Goal: Task Accomplishment & Management: Manage account settings

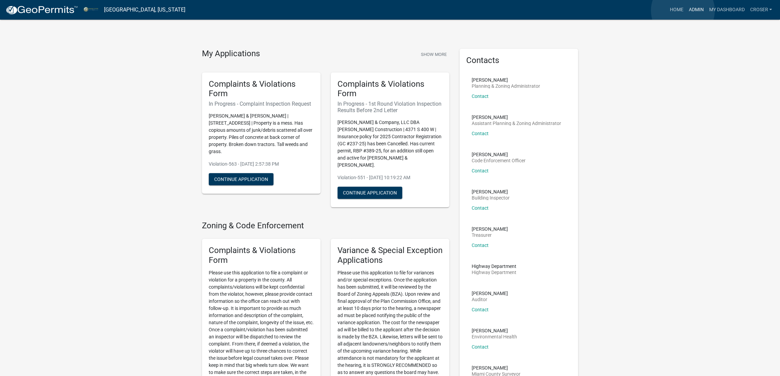
click at [686, 11] on link "Admin" at bounding box center [696, 9] width 20 height 13
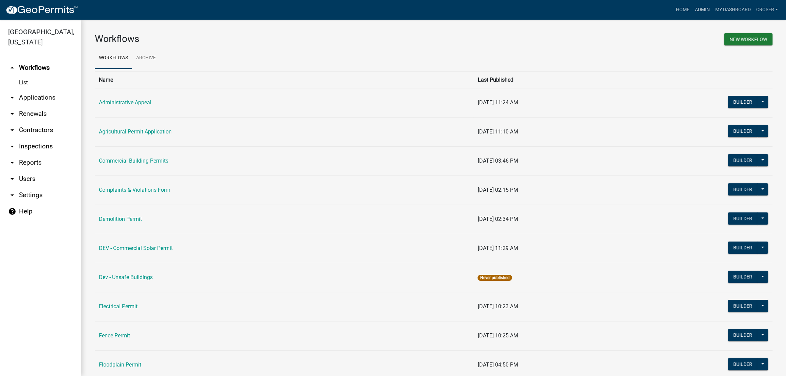
click at [43, 154] on link "arrow_drop_down Inspections" at bounding box center [40, 146] width 81 height 16
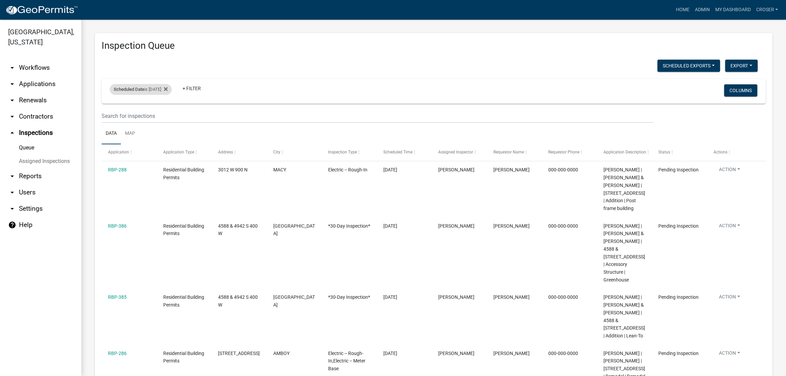
click at [172, 95] on div "Scheduled Date is [DATE]" at bounding box center [141, 89] width 62 height 11
click at [168, 135] on input "[DATE]" at bounding box center [143, 130] width 47 height 14
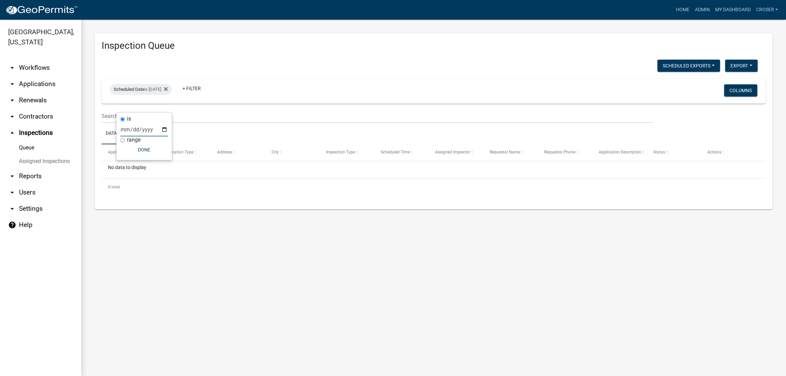
type input "[DATE]"
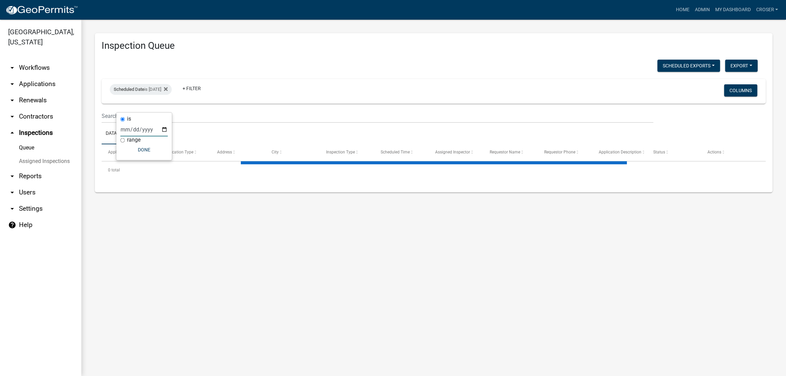
select select "3: 100"
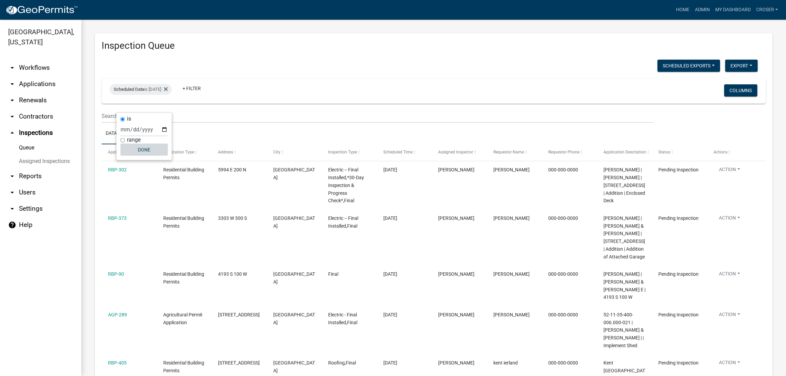
click at [165, 154] on button "Done" at bounding box center [143, 150] width 47 height 12
click at [159, 95] on div "Scheduled Date is 08/27/2025" at bounding box center [141, 89] width 62 height 11
click at [168, 132] on input "2025-08-27" at bounding box center [143, 130] width 47 height 14
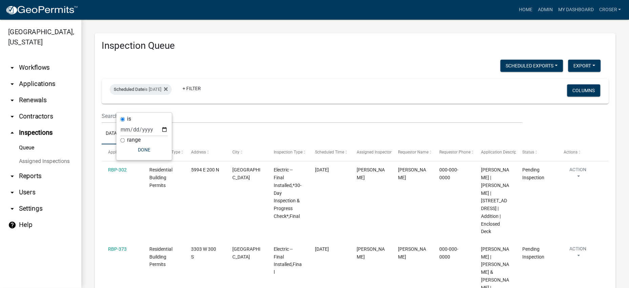
click at [297, 50] on h3 "Inspection Queue" at bounding box center [355, 46] width 507 height 12
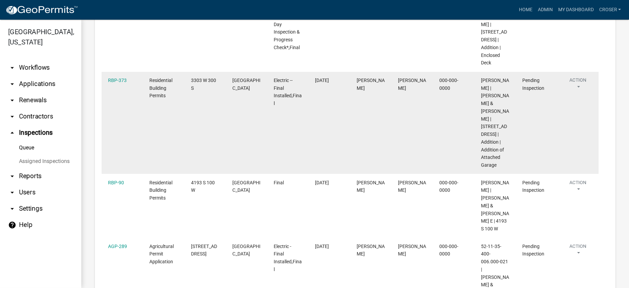
scroll to position [169, 0]
click at [121, 83] on link "RBP-373" at bounding box center [117, 79] width 19 height 5
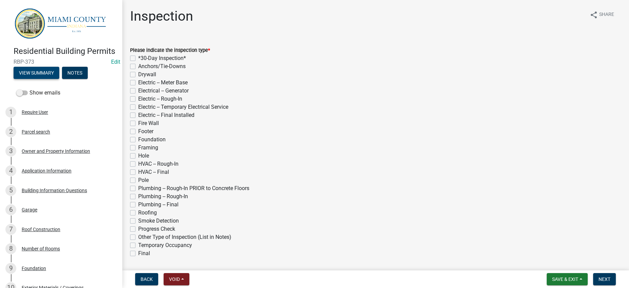
click at [36, 79] on button "View Summary" at bounding box center [37, 73] width 46 height 12
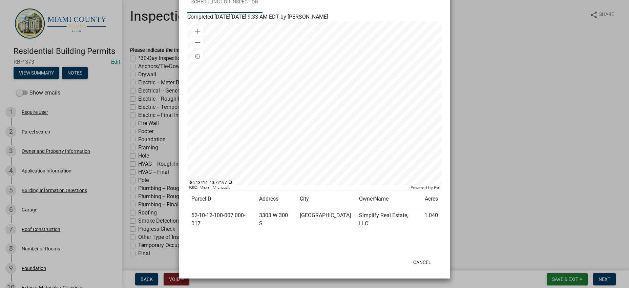
click at [247, 11] on link "Scheduling for Inspection" at bounding box center [224, 3] width 75 height 22
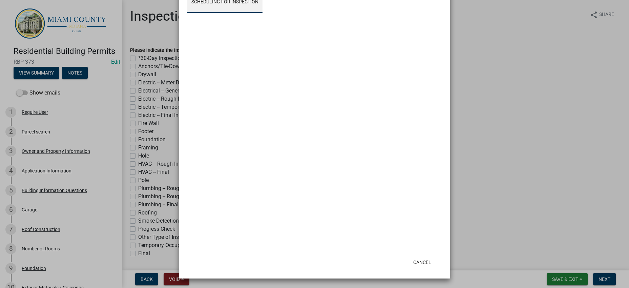
scroll to position [549, 0]
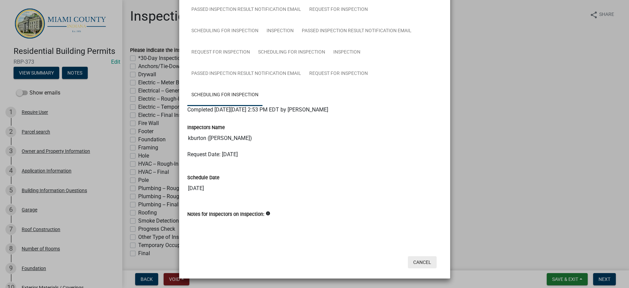
click at [412, 257] on button "Cancel" at bounding box center [422, 262] width 29 height 12
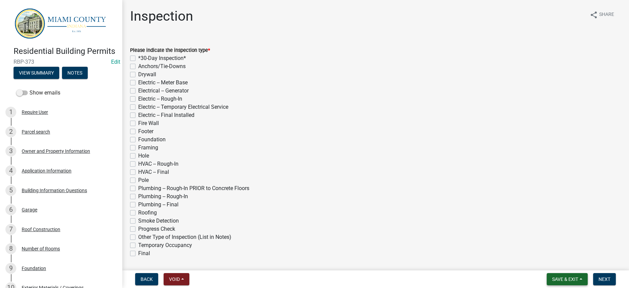
click at [554, 273] on button "Save & Exit" at bounding box center [567, 279] width 41 height 12
click at [545, 255] on button "Save & Exit" at bounding box center [561, 258] width 54 height 16
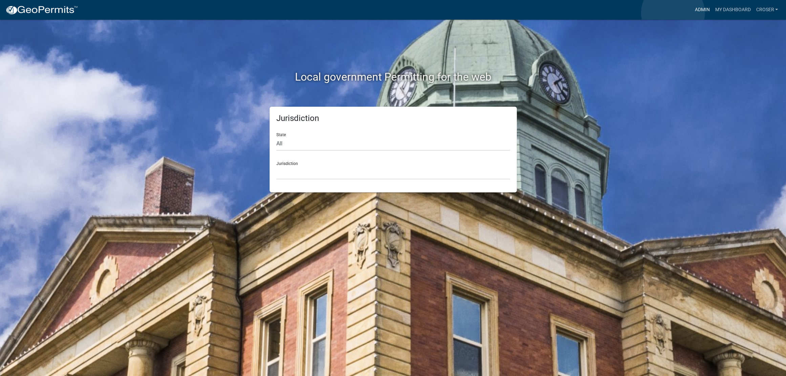
click at [692, 13] on link "Admin" at bounding box center [702, 9] width 20 height 13
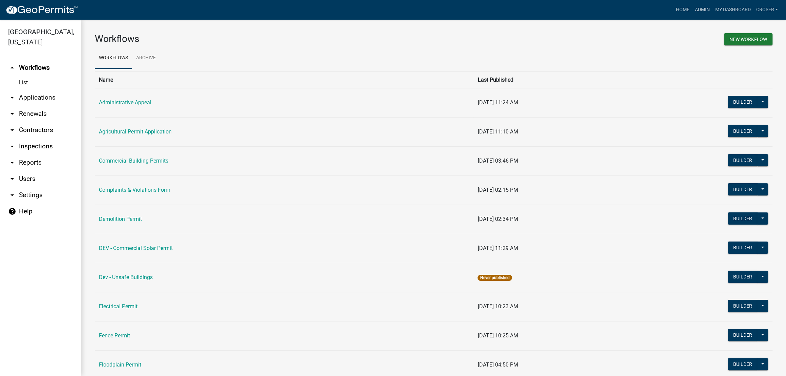
click at [31, 106] on link "arrow_drop_down Applications" at bounding box center [40, 97] width 81 height 16
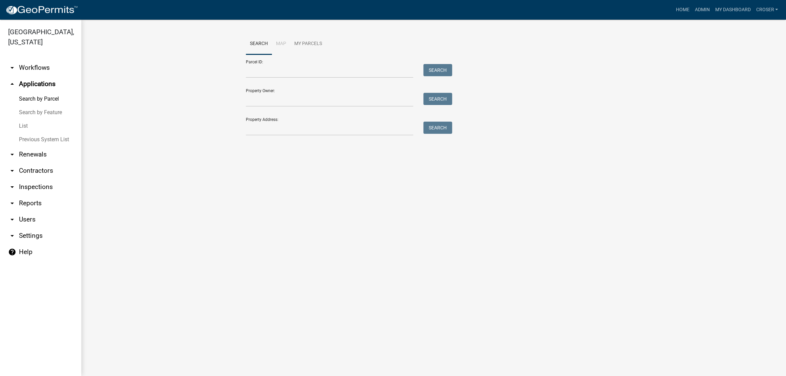
click at [38, 195] on link "arrow_drop_down Inspections" at bounding box center [40, 187] width 81 height 16
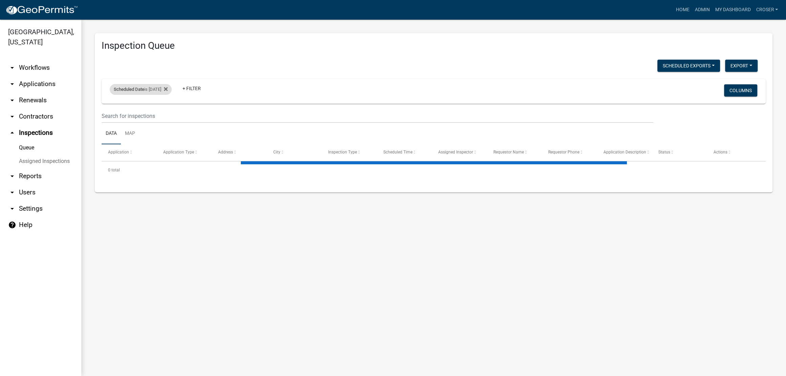
select select "3: 100"
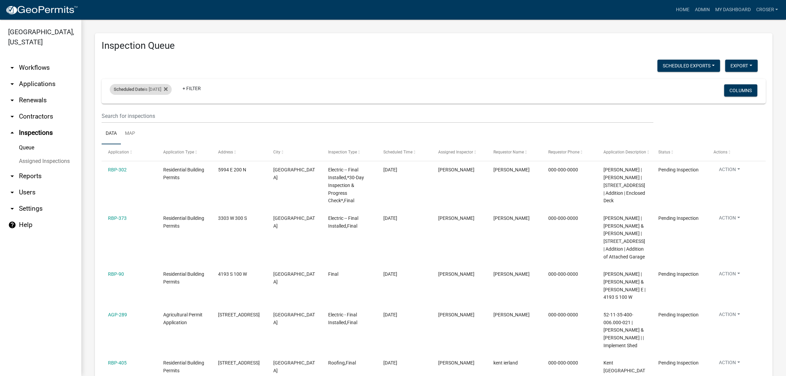
click at [159, 95] on div "Scheduled Date is 08/27/2025" at bounding box center [141, 89] width 62 height 11
click at [168, 135] on input "[DATE]" at bounding box center [143, 130] width 47 height 14
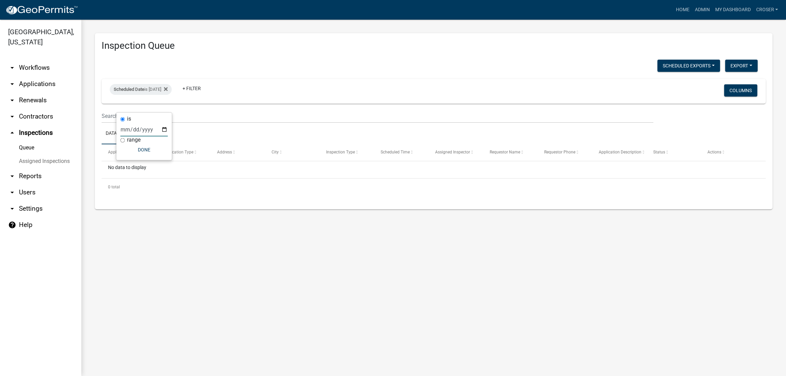
type input "[DATE]"
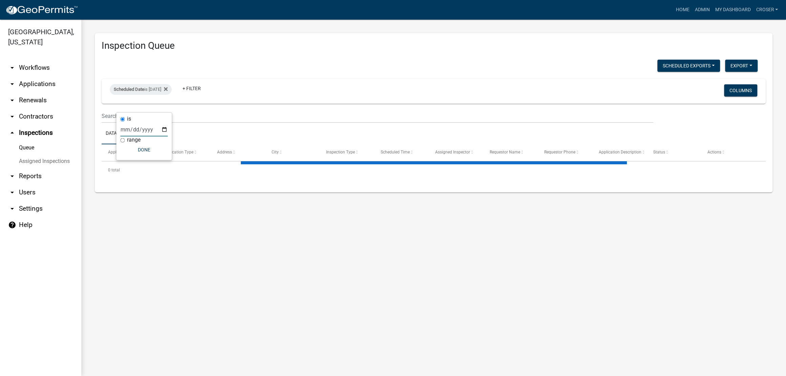
click at [400, 74] on div "Scheduled Exports + Create New Kyle's Daily Scheduled Inspections Export Excel …" at bounding box center [430, 67] width 666 height 14
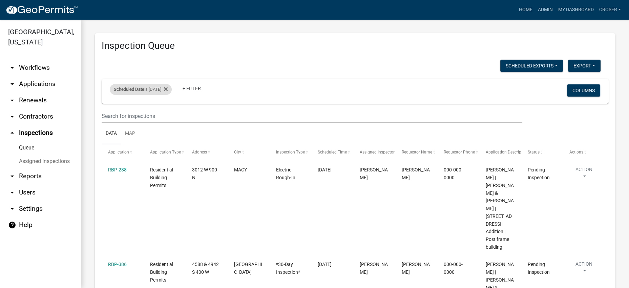
click at [162, 95] on div "Scheduled Date is [DATE]" at bounding box center [141, 89] width 62 height 11
click at [168, 131] on input "[DATE]" at bounding box center [143, 130] width 47 height 14
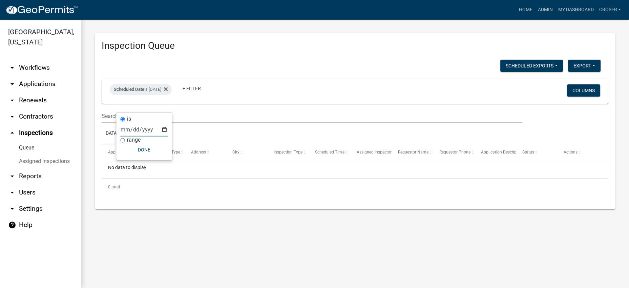
type input "[DATE]"
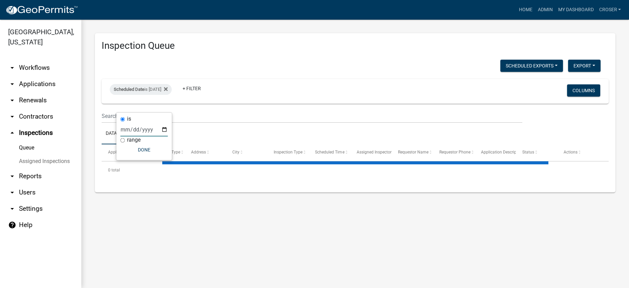
select select "3: 100"
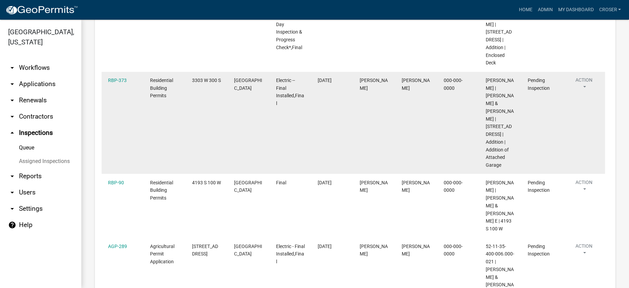
scroll to position [169, 0]
click at [590, 93] on button "Action" at bounding box center [583, 84] width 29 height 17
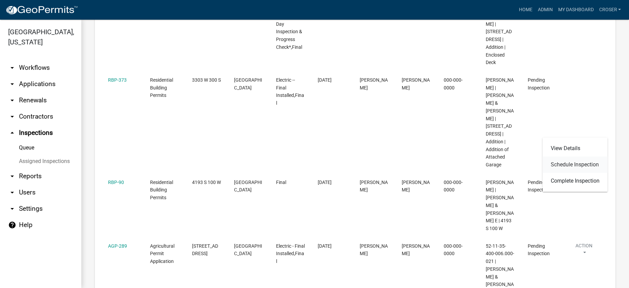
click at [576, 173] on link "Schedule Inspection" at bounding box center [575, 165] width 65 height 16
select select "25b75ae6-03c7-4280-9b34-fcf63005d5e5"
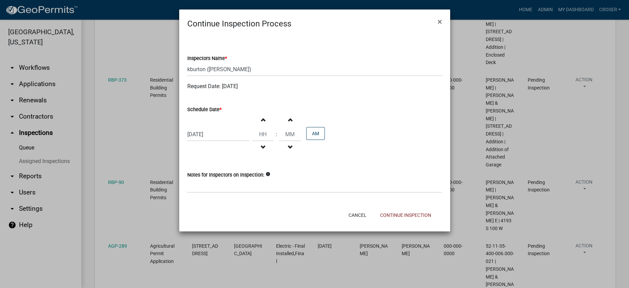
select select "8"
select select "2025"
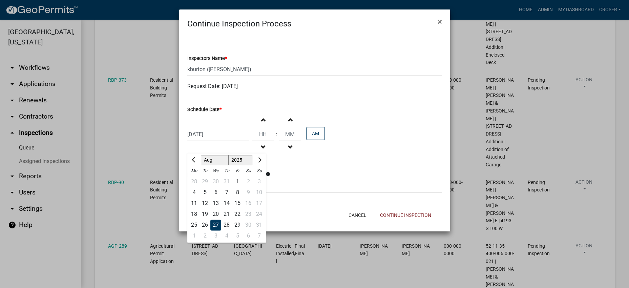
click at [224, 141] on div "08/27/2025 Jan Feb Mar Apr May Jun Jul Aug Sep Oct Nov Dec 1525 1526 1527 1528 …" at bounding box center [218, 134] width 62 height 14
click at [263, 165] on button "Next month" at bounding box center [259, 159] width 8 height 11
select select "9"
click at [209, 198] on div "9" at bounding box center [205, 192] width 11 height 11
type input "09/09/2025"
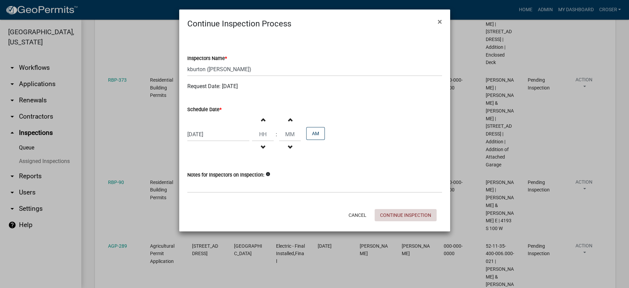
click at [400, 221] on button "Continue Inspection" at bounding box center [406, 215] width 62 height 12
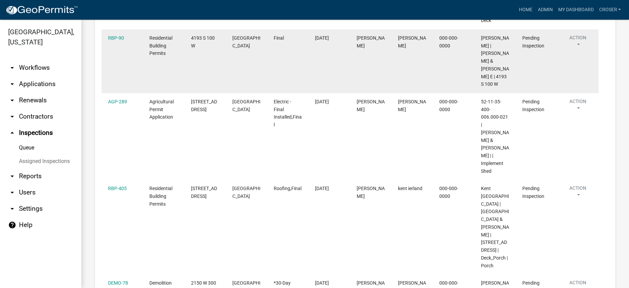
scroll to position [211, 0]
click at [587, 51] on button "Action" at bounding box center [578, 42] width 28 height 17
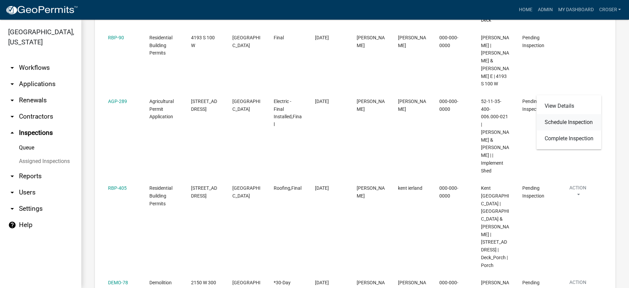
click at [573, 127] on link "Schedule Inspection" at bounding box center [568, 122] width 65 height 16
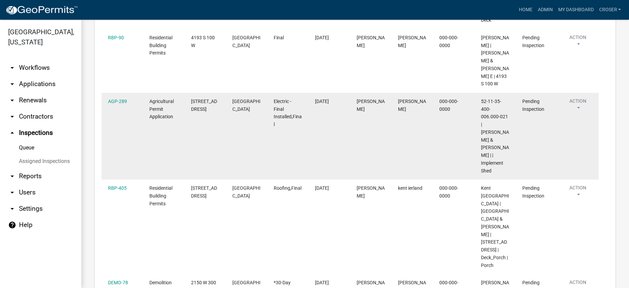
select select "25b75ae6-03c7-4280-9b34-fcf63005d5e5"
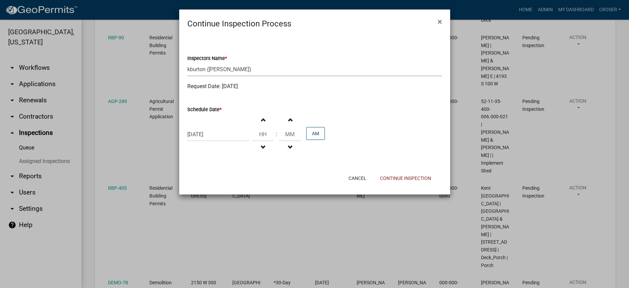
click at [240, 76] on select "Select Item... bmthomas (Brooklyn Thomas) croser (Corey) megangipson (Megan Gip…" at bounding box center [314, 69] width 255 height 14
select select "8"
select select "2025"
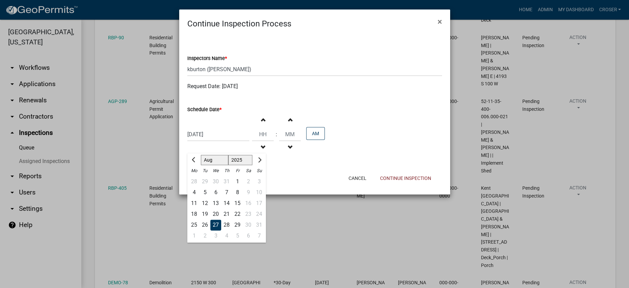
click at [231, 141] on div "[DATE] [PERSON_NAME] Apr [PERSON_NAME][DATE] Sep Oct Nov [DATE] 1526 1527 1528 …" at bounding box center [218, 134] width 62 height 14
click at [263, 165] on button "Next month" at bounding box center [259, 159] width 8 height 11
select select "9"
click at [210, 198] on div "9" at bounding box center [205, 192] width 11 height 11
type input "09/09/2025"
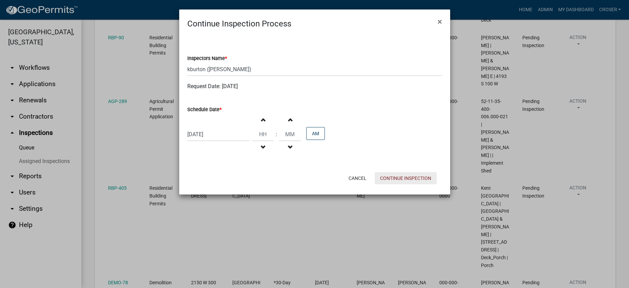
click at [418, 184] on button "Continue Inspection" at bounding box center [406, 178] width 62 height 12
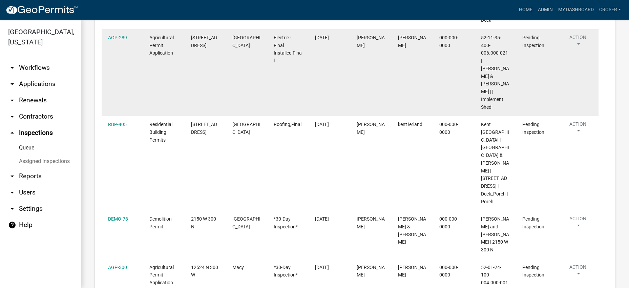
click at [583, 51] on button "Action" at bounding box center [578, 42] width 28 height 17
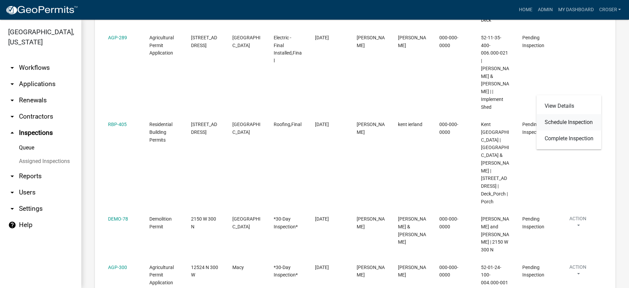
click at [557, 130] on link "Schedule Inspection" at bounding box center [568, 122] width 65 height 16
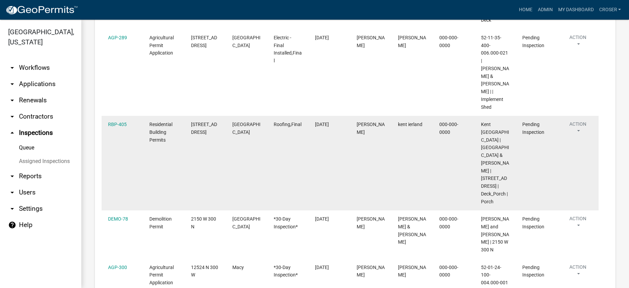
select select "25b75ae6-03c7-4280-9b34-fcf63005d5e5"
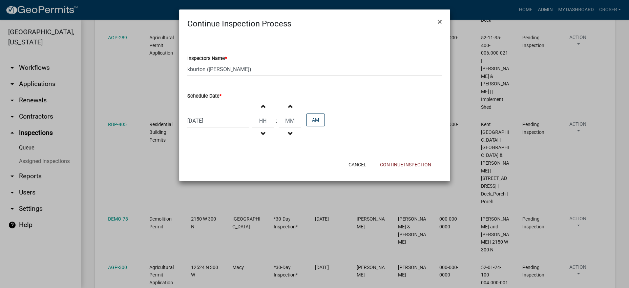
select select "8"
select select "2025"
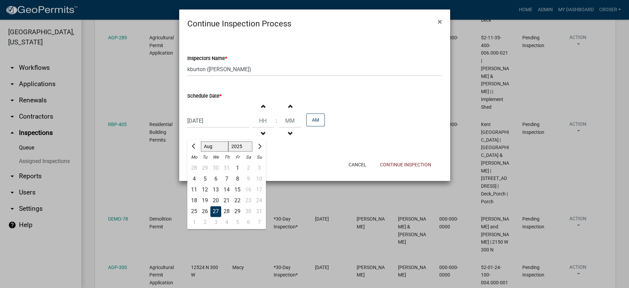
click at [225, 128] on div "08/27/2025 Jan Feb Mar Apr May Jun Jul Aug Sep Oct Nov Dec 1525 1526 1527 1528 …" at bounding box center [218, 121] width 62 height 14
click at [261, 149] on span "Next month" at bounding box center [258, 146] width 5 height 5
select select "9"
click at [210, 184] on div "9" at bounding box center [205, 178] width 11 height 11
type input "09/09/2025"
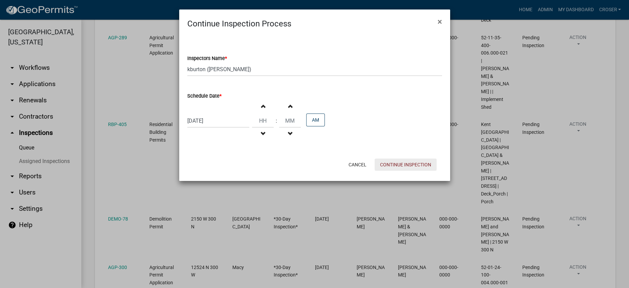
click at [397, 171] on button "Continue Inspection" at bounding box center [406, 165] width 62 height 12
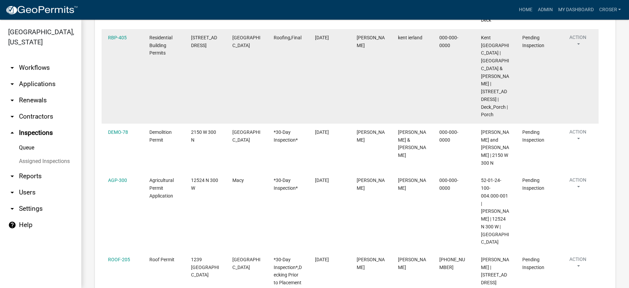
scroll to position [211, 0]
click at [587, 51] on button "Action" at bounding box center [578, 42] width 28 height 17
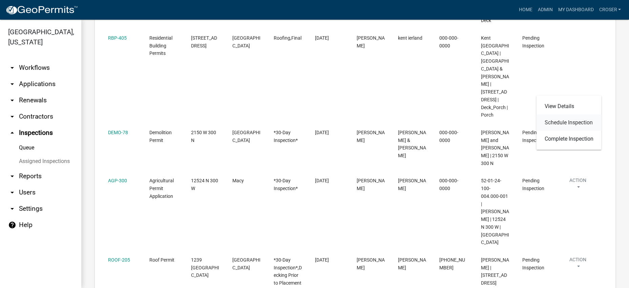
click at [577, 125] on link "Schedule Inspection" at bounding box center [568, 123] width 65 height 16
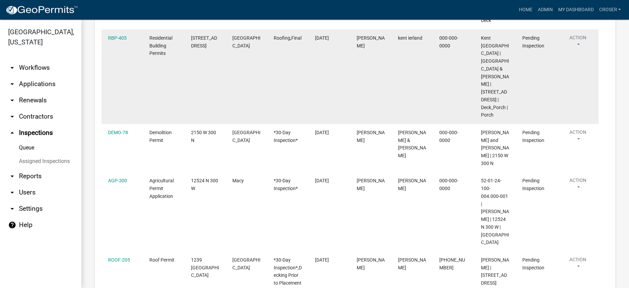
select select "25b75ae6-03c7-4280-9b34-fcf63005d5e5"
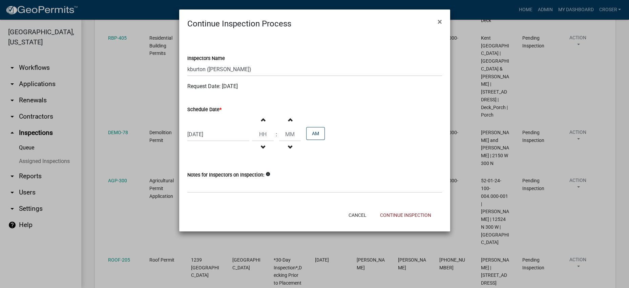
click at [221, 141] on div "08/27/2025" at bounding box center [218, 134] width 62 height 14
select select "8"
select select "2025"
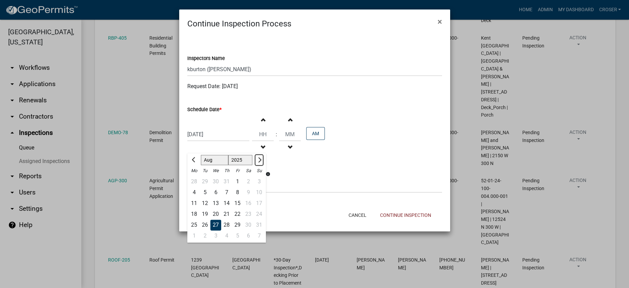
click at [261, 162] on span "Next month" at bounding box center [258, 159] width 5 height 5
select select "9"
click at [207, 198] on div "9" at bounding box center [205, 192] width 11 height 11
type input "09/09/2025"
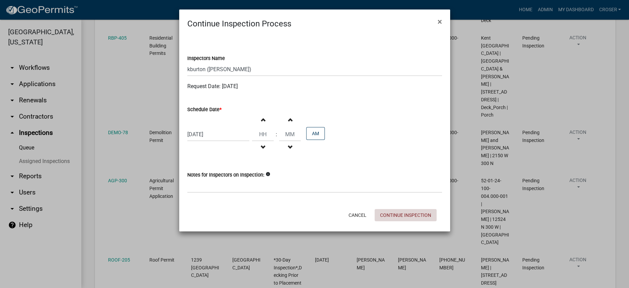
click at [386, 221] on button "Continue Inspection" at bounding box center [406, 215] width 62 height 12
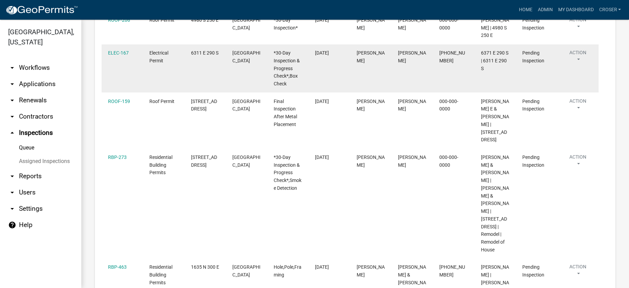
scroll to position [422, 0]
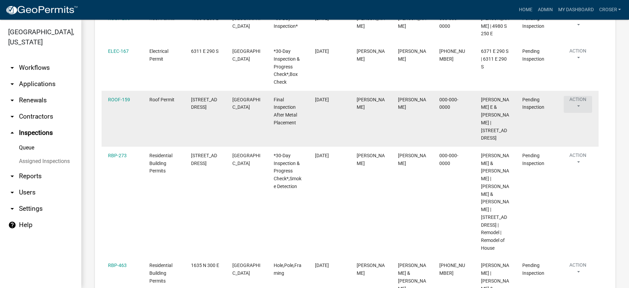
click at [585, 113] on button "Action" at bounding box center [578, 104] width 28 height 17
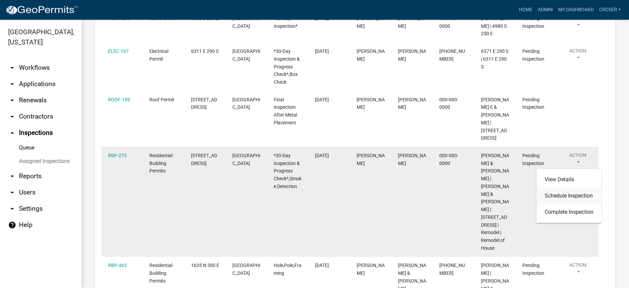
click at [560, 203] on link "Schedule Inspection" at bounding box center [568, 196] width 65 height 16
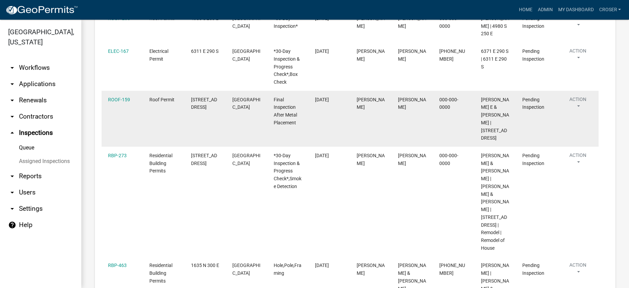
select select "25b75ae6-03c7-4280-9b34-fcf63005d5e5"
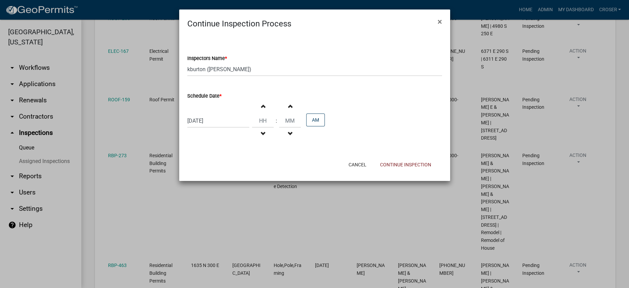
select select "8"
select select "2025"
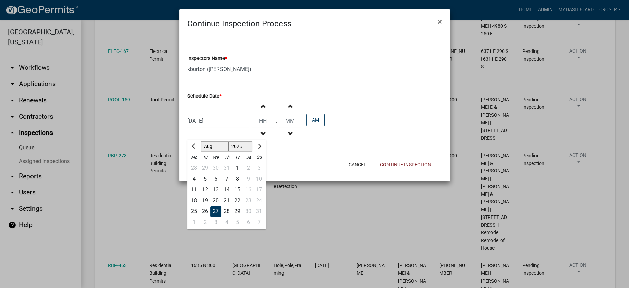
click at [230, 128] on div "08/27/2025 Jan Feb Mar Apr May Jun Jul Aug Sep Oct Nov Dec 1525 1526 1527 1528 …" at bounding box center [218, 121] width 62 height 14
click at [263, 152] on button "Next month" at bounding box center [259, 146] width 8 height 11
select select "9"
click at [221, 184] on div "10" at bounding box center [215, 178] width 11 height 11
type input "09/10/2025"
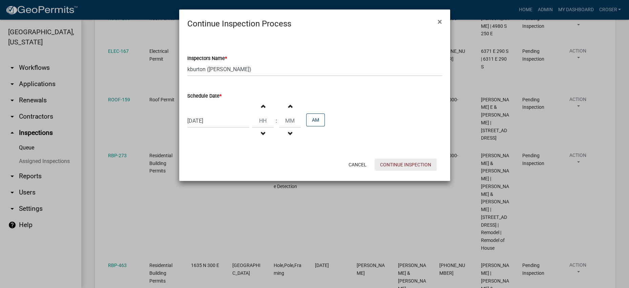
click at [402, 171] on button "Continue Inspection" at bounding box center [406, 165] width 62 height 12
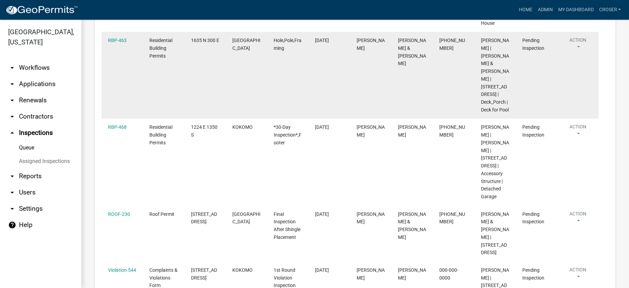
scroll to position [591, 0]
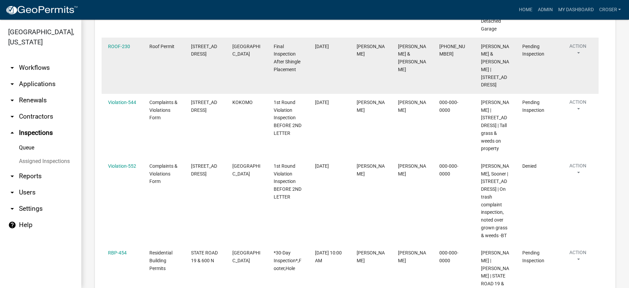
click at [588, 60] on button "Action" at bounding box center [578, 51] width 28 height 17
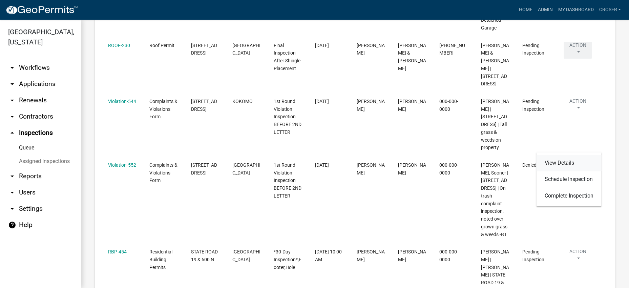
scroll to position [760, 0]
click at [554, 187] on link "Schedule Inspection" at bounding box center [568, 179] width 65 height 16
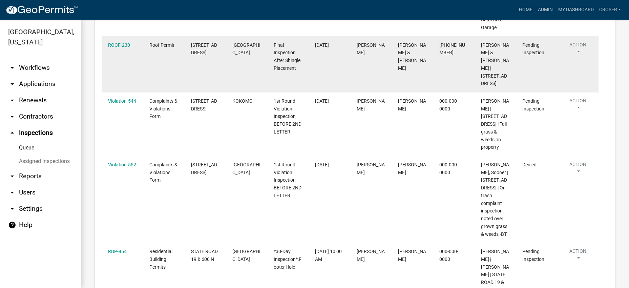
select select "25b75ae6-03c7-4280-9b34-fcf63005d5e5"
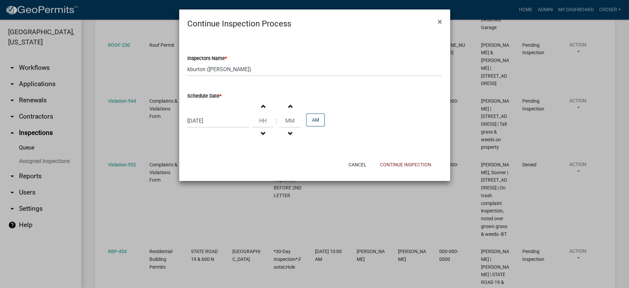
click at [219, 128] on div "08/27/2025" at bounding box center [218, 121] width 62 height 14
select select "8"
select select "2025"
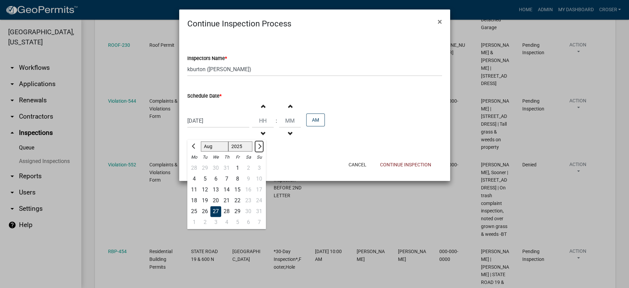
click at [261, 149] on span "Next month" at bounding box center [258, 146] width 5 height 5
select select "9"
click at [221, 184] on div "10" at bounding box center [215, 178] width 11 height 11
type input "09/10/2025"
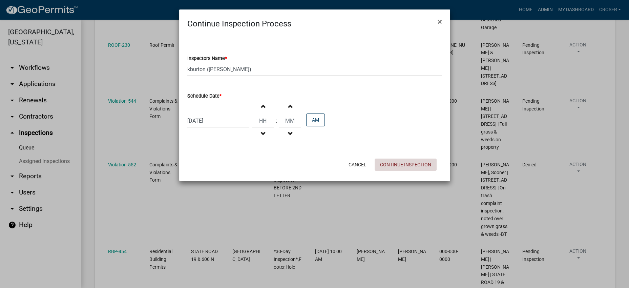
click at [375, 171] on button "Continue Inspection" at bounding box center [406, 165] width 62 height 12
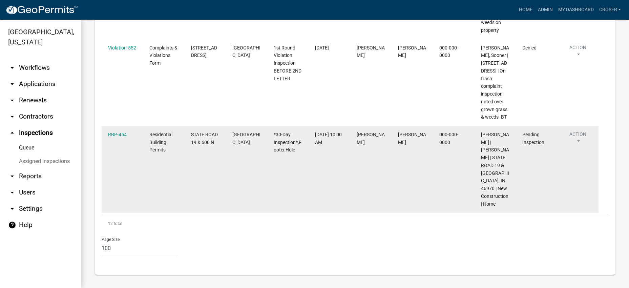
scroll to position [966, 0]
click at [586, 131] on button "Action" at bounding box center [578, 139] width 28 height 17
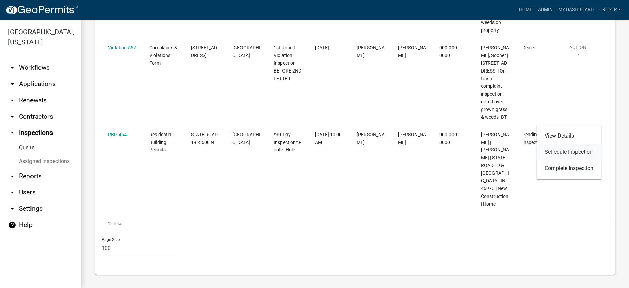
click at [561, 160] on link "Schedule Inspection" at bounding box center [568, 152] width 65 height 16
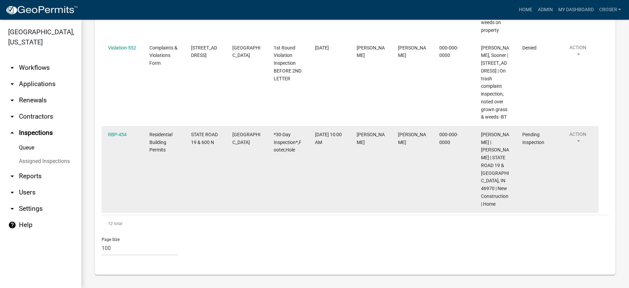
select select "25b75ae6-03c7-4280-9b34-fcf63005d5e5"
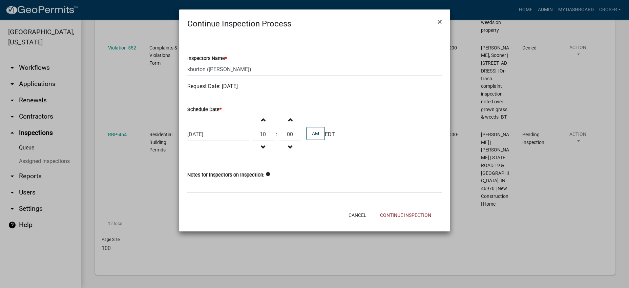
click at [215, 141] on div "08/27/2025" at bounding box center [218, 134] width 62 height 14
select select "8"
select select "2025"
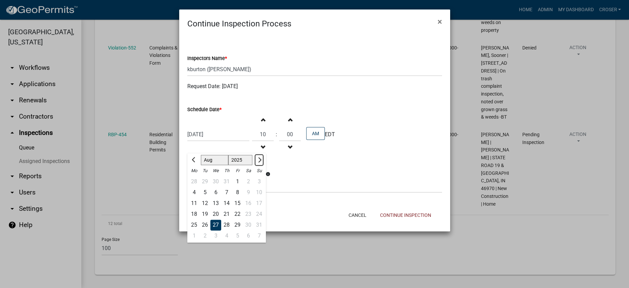
click at [263, 165] on button "Next month" at bounding box center [259, 159] width 8 height 11
select select "9"
click at [220, 198] on div "10" at bounding box center [215, 192] width 11 height 11
type input "09/10/2025"
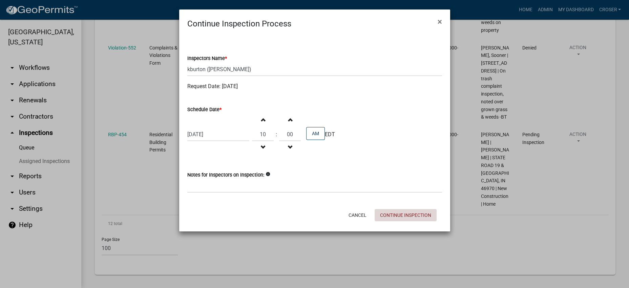
click at [390, 221] on button "Continue Inspection" at bounding box center [406, 215] width 62 height 12
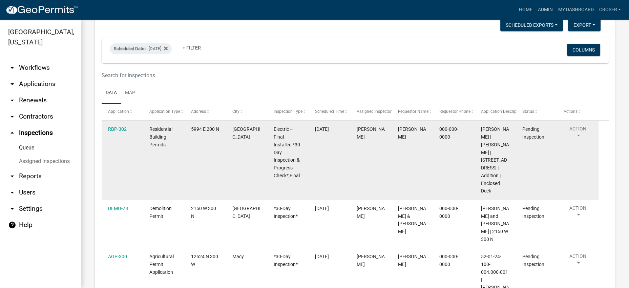
scroll to position [40, 0]
click at [585, 143] on button "Action" at bounding box center [578, 134] width 28 height 17
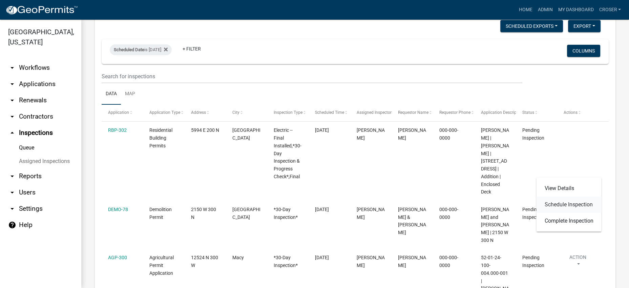
click at [572, 213] on link "Schedule Inspection" at bounding box center [568, 204] width 65 height 16
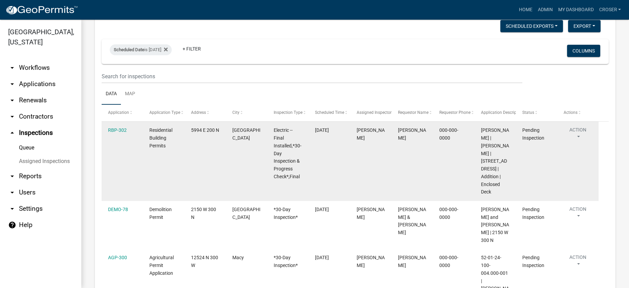
select select "25b75ae6-03c7-4280-9b34-fcf63005d5e5"
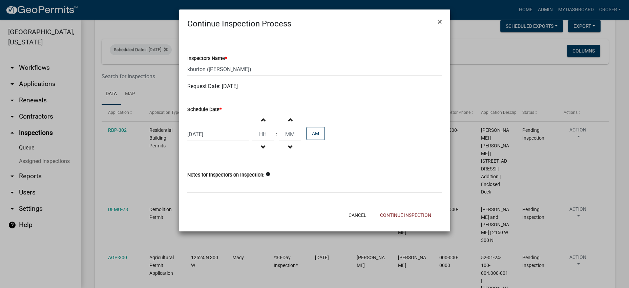
click at [219, 141] on div "08/27/2025" at bounding box center [218, 134] width 62 height 14
select select "8"
select select "2025"
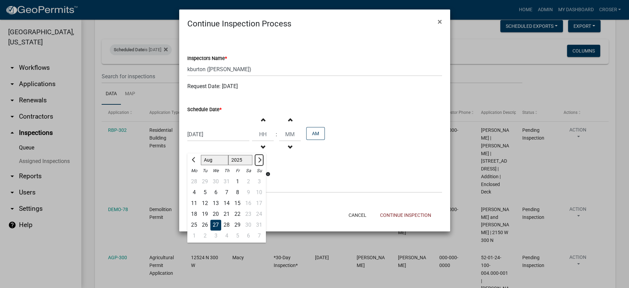
click at [263, 165] on button "Next month" at bounding box center [259, 159] width 8 height 11
select select "9"
click at [220, 198] on div "10" at bounding box center [215, 192] width 11 height 11
type input "09/10/2025"
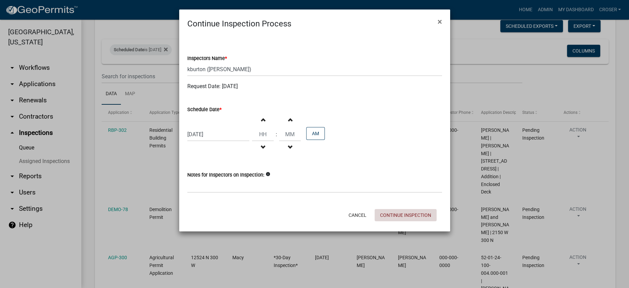
click at [395, 221] on button "Continue Inspection" at bounding box center [406, 215] width 62 height 12
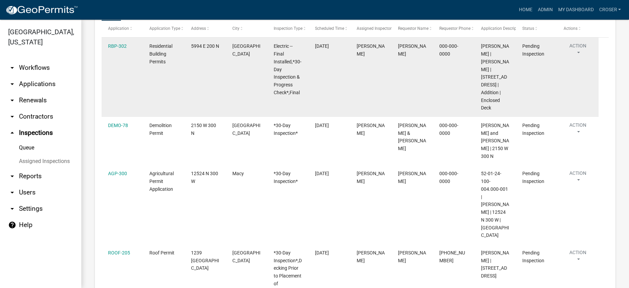
scroll to position [124, 0]
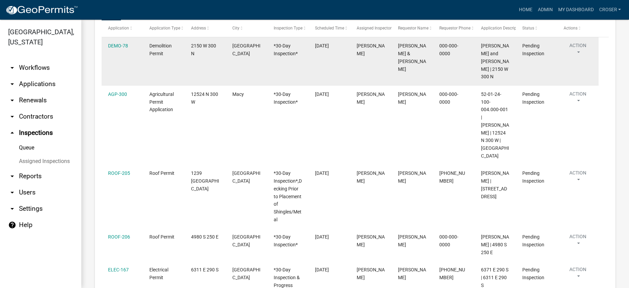
click at [579, 59] on button "Action" at bounding box center [578, 50] width 28 height 17
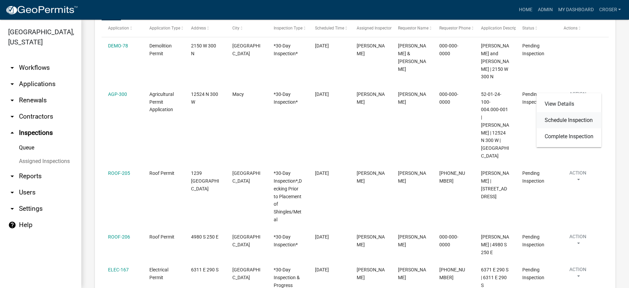
click at [559, 128] on link "Schedule Inspection" at bounding box center [568, 120] width 65 height 16
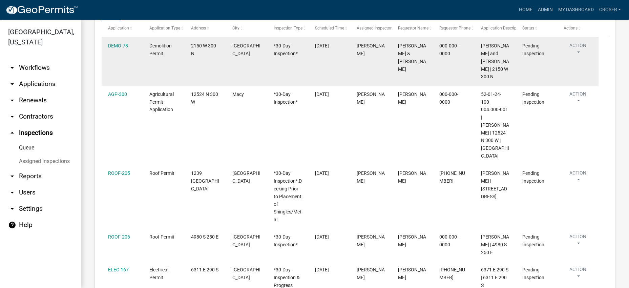
select select "25b75ae6-03c7-4280-9b34-fcf63005d5e5"
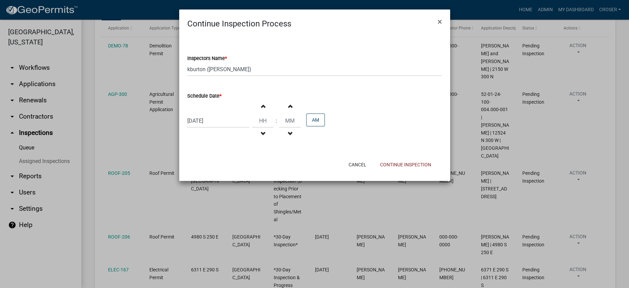
select select "8"
select select "2025"
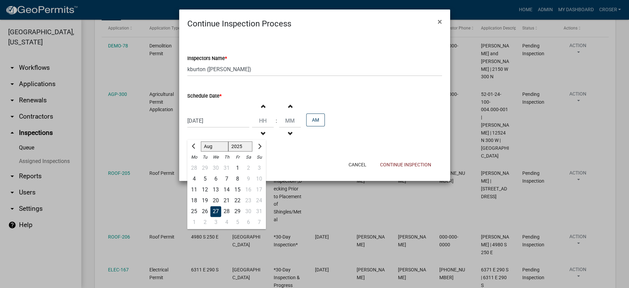
click at [208, 128] on div "08/27/2025 Jan Feb Mar Apr May Jun Jul Aug Sep Oct Nov Dec 1525 1526 1527 1528 …" at bounding box center [218, 121] width 62 height 14
click at [261, 149] on span "Next month" at bounding box center [258, 146] width 5 height 5
select select "9"
drag, startPoint x: 223, startPoint y: 206, endPoint x: 229, endPoint y: 207, distance: 6.1
click at [221, 184] on div "10" at bounding box center [215, 178] width 11 height 11
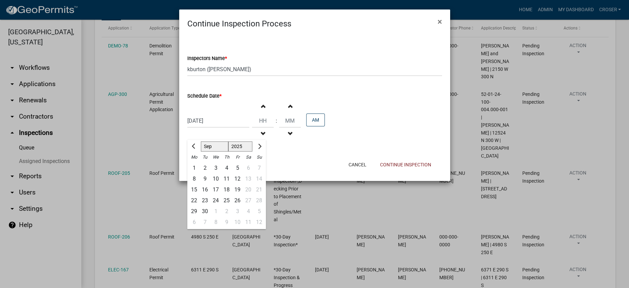
type input "09/10/2025"
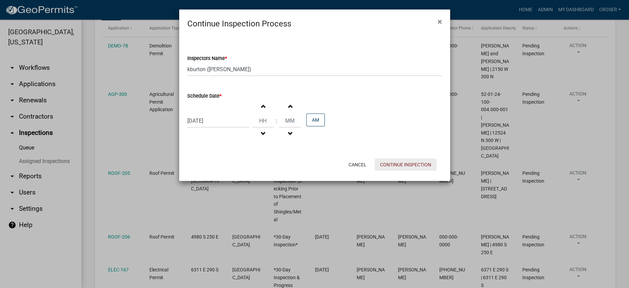
click at [416, 171] on button "Continue Inspection" at bounding box center [406, 165] width 62 height 12
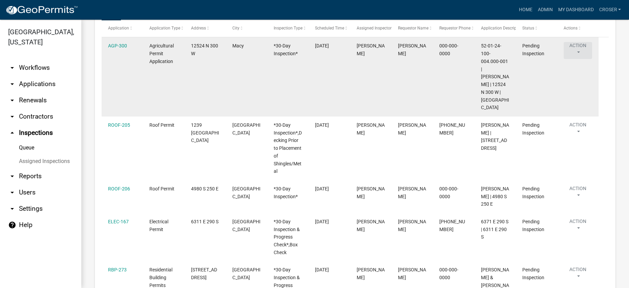
click at [586, 59] on button "Action" at bounding box center [578, 50] width 28 height 17
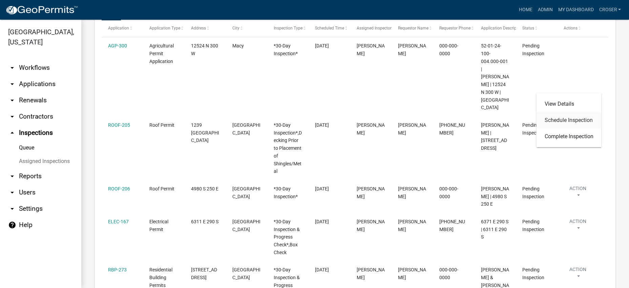
click at [564, 122] on link "Schedule Inspection" at bounding box center [568, 120] width 65 height 16
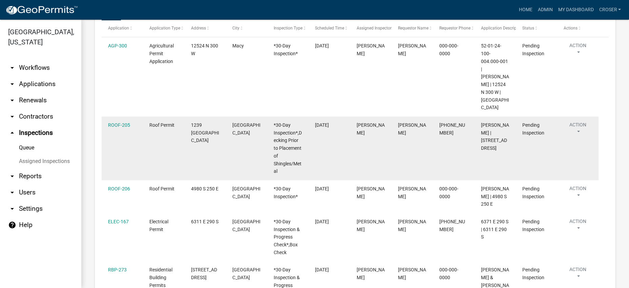
select select "25b75ae6-03c7-4280-9b34-fcf63005d5e5"
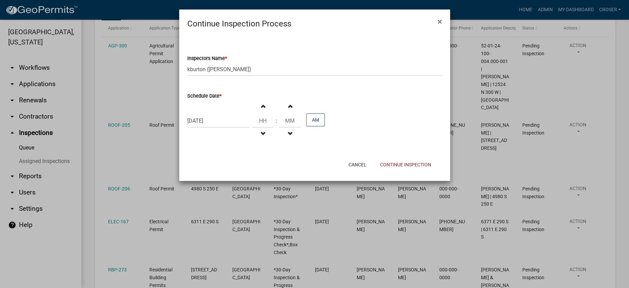
click at [229, 128] on div "08/27/2025" at bounding box center [218, 121] width 62 height 14
select select "8"
select select "2025"
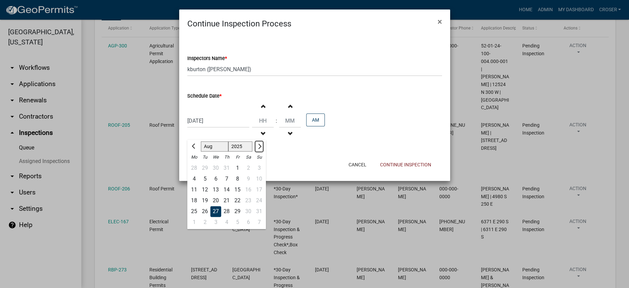
click at [261, 149] on span "Next month" at bounding box center [258, 146] width 5 height 5
select select "9"
click at [221, 184] on div "10" at bounding box center [215, 178] width 11 height 11
type input "09/10/2025"
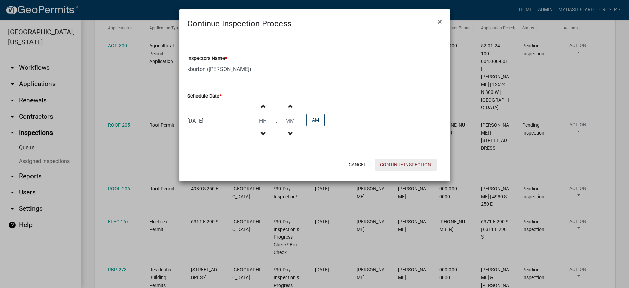
click at [408, 171] on button "Continue Inspection" at bounding box center [406, 165] width 62 height 12
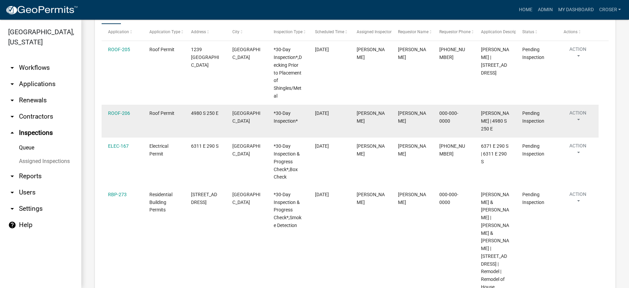
scroll to position [120, 0]
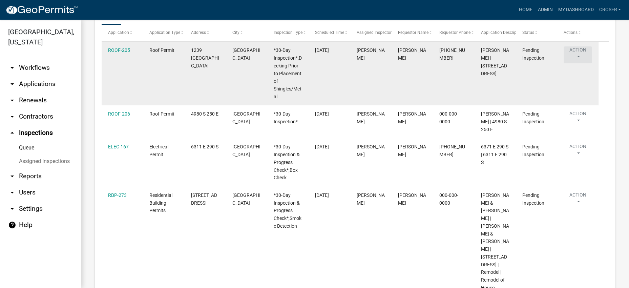
click at [584, 63] on button "Action" at bounding box center [578, 54] width 28 height 17
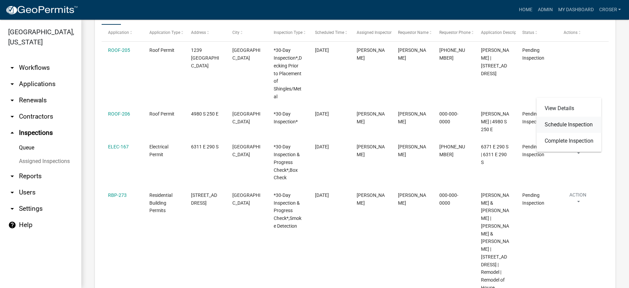
click at [562, 133] on link "Schedule Inspection" at bounding box center [568, 125] width 65 height 16
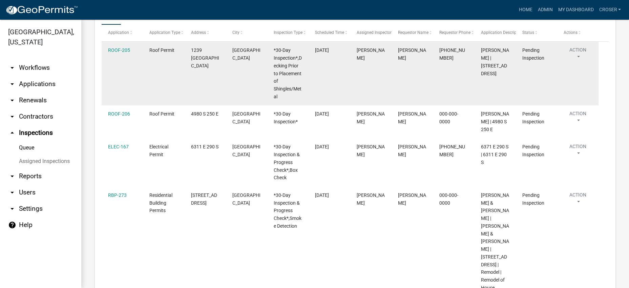
select select "25b75ae6-03c7-4280-9b34-fcf63005d5e5"
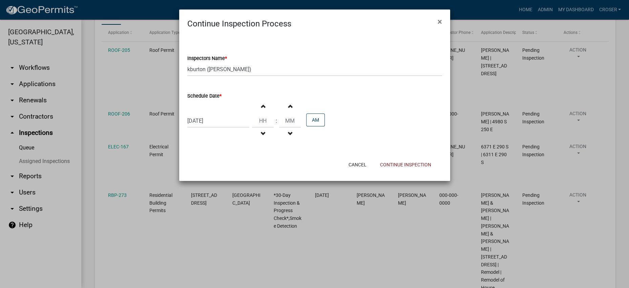
select select "8"
select select "2025"
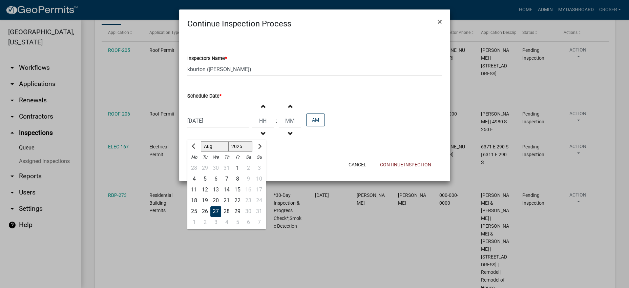
click at [234, 128] on div "08/27/2025 Jan Feb Mar Apr May Jun Jul Aug Sep Oct Nov Dec 1525 1526 1527 1528 …" at bounding box center [218, 121] width 62 height 14
click at [261, 149] on span "Next month" at bounding box center [258, 146] width 5 height 5
select select "9"
click at [220, 184] on div "10" at bounding box center [215, 178] width 11 height 11
type input "09/10/2025"
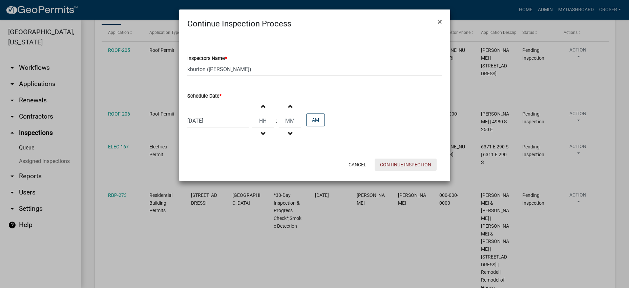
click at [409, 171] on button "Continue Inspection" at bounding box center [406, 165] width 62 height 12
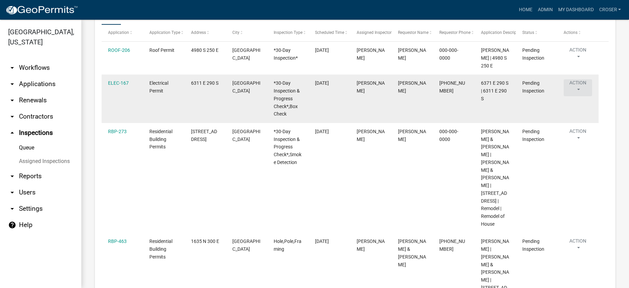
click at [584, 96] on button "Action" at bounding box center [578, 87] width 28 height 17
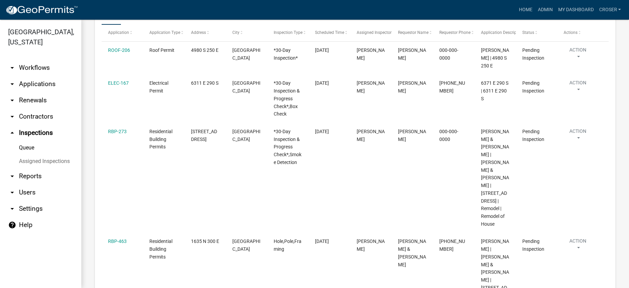
click at [447, 25] on ul "Data Map" at bounding box center [355, 13] width 507 height 21
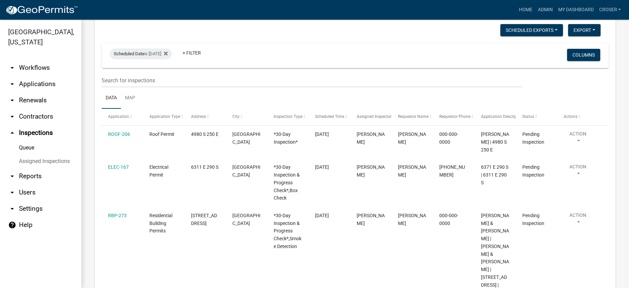
scroll to position [35, 0]
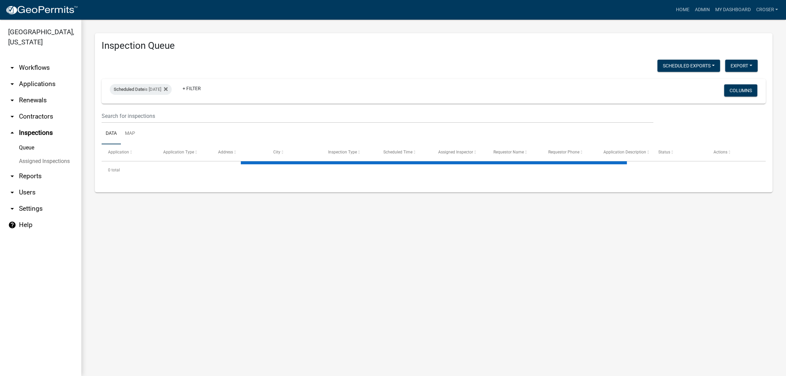
select select "3: 100"
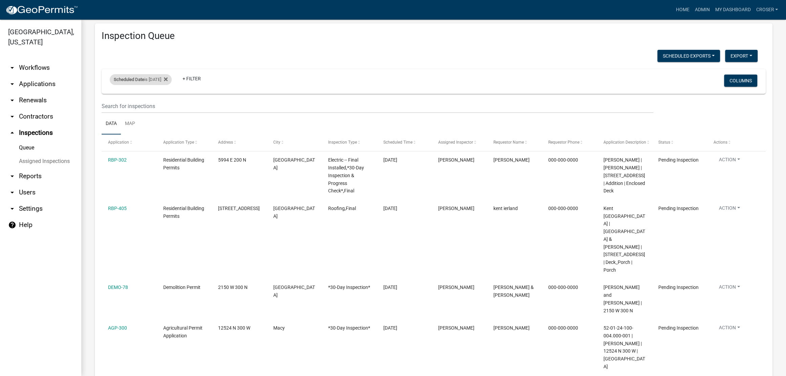
scroll to position [9, 0]
click at [163, 85] on div "Scheduled Date is 08/27/2025" at bounding box center [141, 80] width 62 height 11
click at [168, 124] on input "[DATE]" at bounding box center [143, 120] width 47 height 14
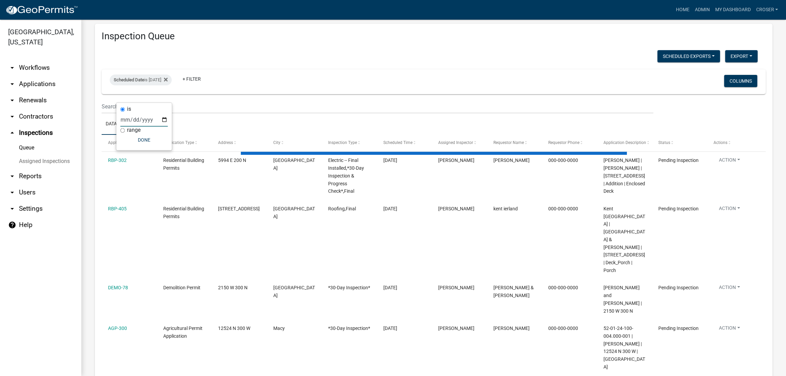
scroll to position [0, 0]
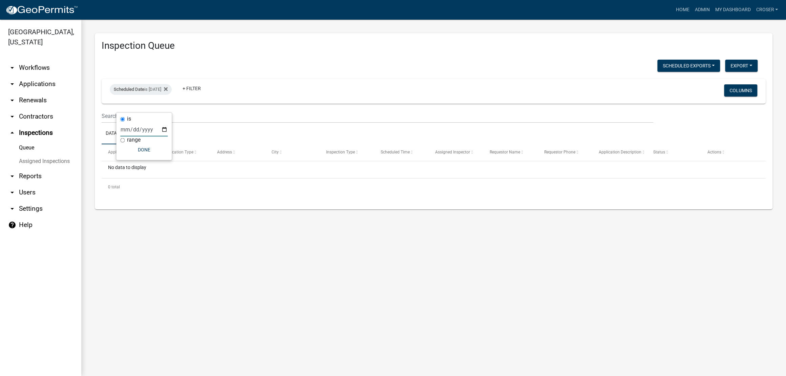
type input "[DATE]"
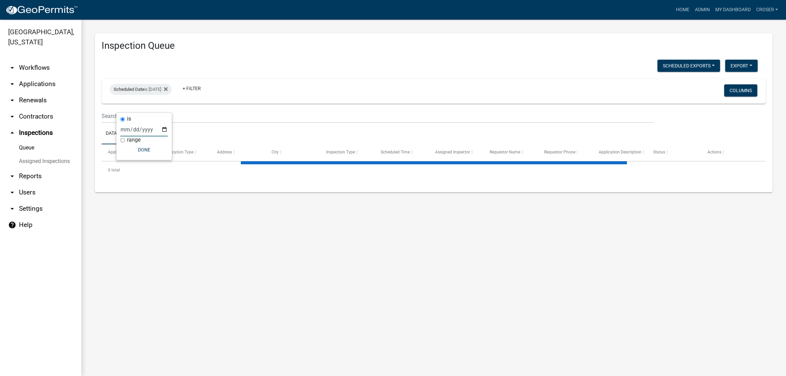
select select "3: 100"
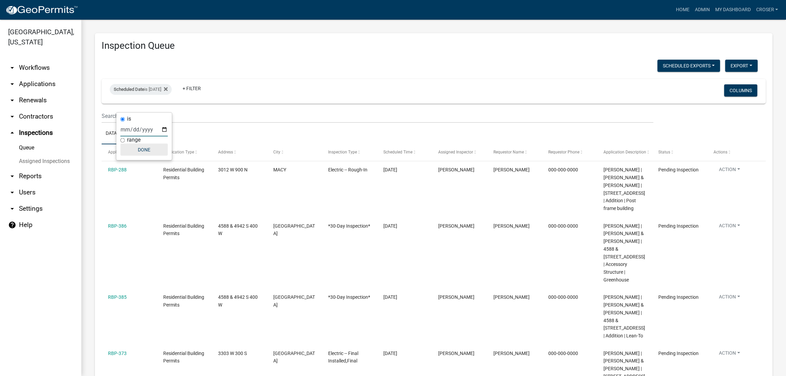
click at [158, 156] on button "Done" at bounding box center [143, 150] width 47 height 12
click at [332, 69] on div "Scheduled Exports + Create New [PERSON_NAME]'s Daily Scheduled Inspections Expo…" at bounding box center [430, 67] width 666 height 14
click at [159, 95] on div "Scheduled Date is [DATE]" at bounding box center [141, 89] width 62 height 11
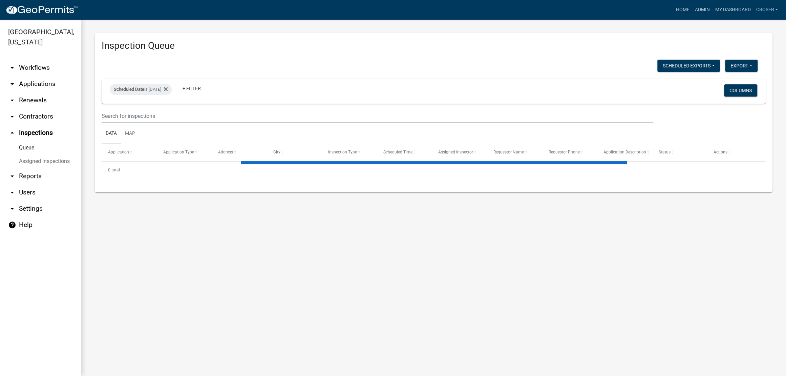
select select "3: 100"
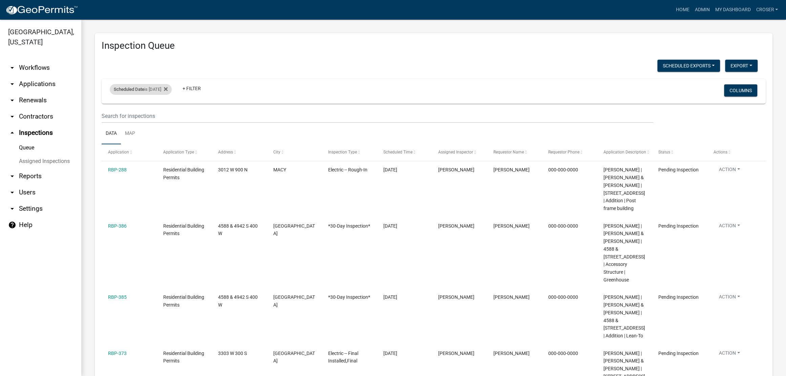
click at [160, 95] on div "Scheduled Date is [DATE]" at bounding box center [141, 89] width 62 height 11
click at [162, 133] on input "[DATE]" at bounding box center [143, 130] width 47 height 14
click at [168, 137] on input "[DATE]" at bounding box center [143, 130] width 47 height 14
type input "[DATE]"
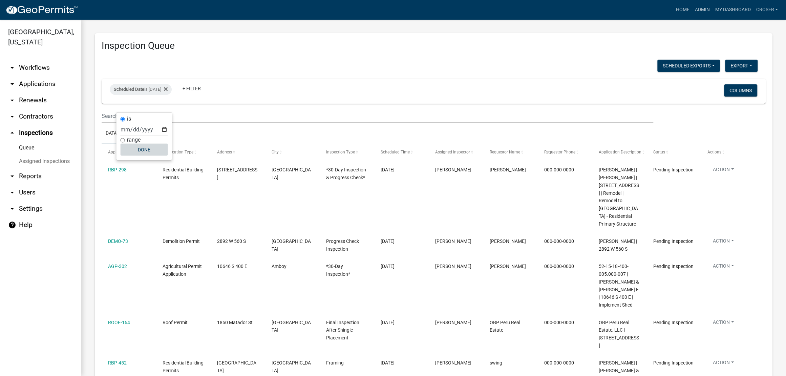
click at [165, 156] on button "Done" at bounding box center [143, 150] width 47 height 12
click at [362, 69] on div "Scheduled Exports + Create New Kyle's Daily Scheduled Inspections Export Excel …" at bounding box center [430, 67] width 666 height 14
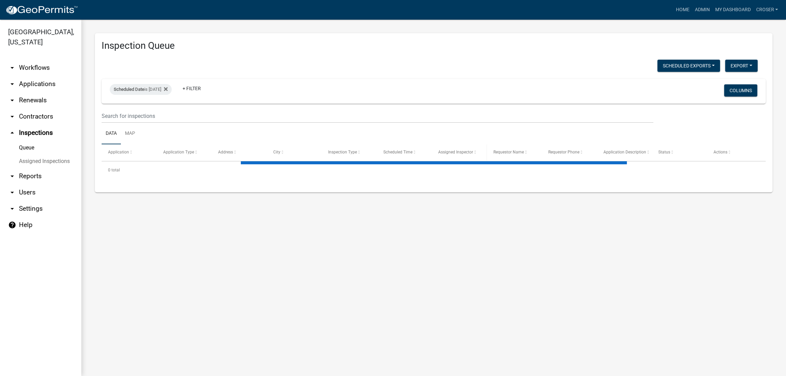
select select "3: 100"
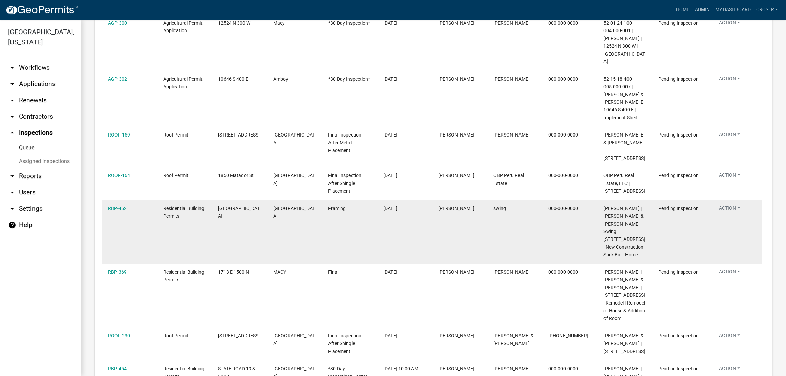
scroll to position [538, 0]
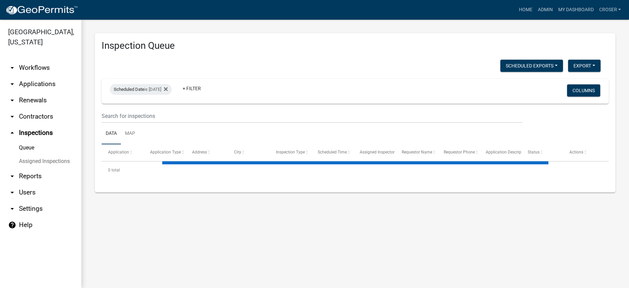
select select "3: 100"
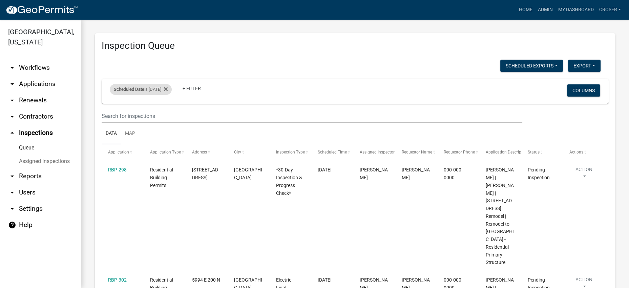
click at [161, 95] on div "Scheduled Date is 09/10/2025" at bounding box center [141, 89] width 62 height 11
click at [168, 132] on input "2025-09-10" at bounding box center [143, 130] width 47 height 14
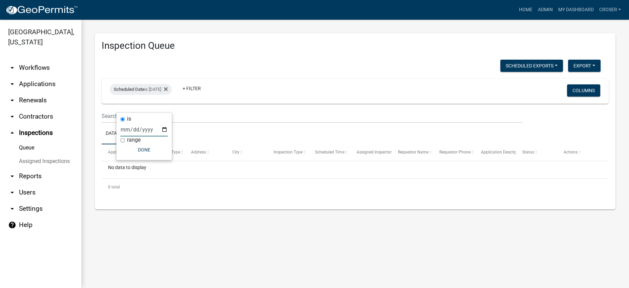
type input "2025-08-27"
click at [279, 51] on h3 "Inspection Queue" at bounding box center [355, 46] width 507 height 12
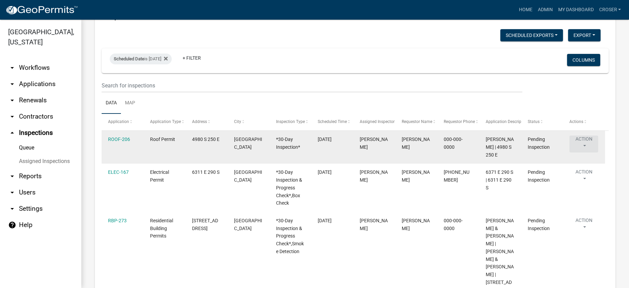
scroll to position [30, 0]
click at [590, 153] on button "Action" at bounding box center [583, 144] width 29 height 17
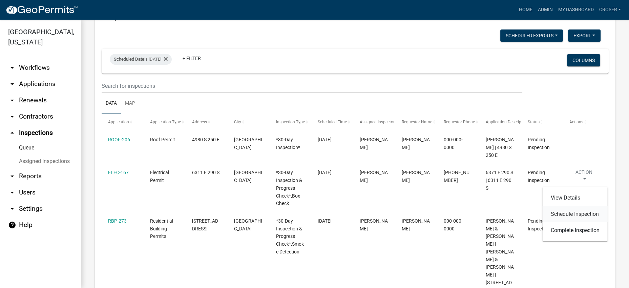
click at [571, 218] on link "Schedule Inspection" at bounding box center [575, 214] width 65 height 16
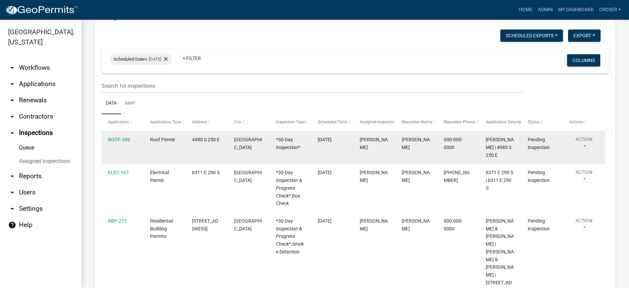
select select "25b75ae6-03c7-4280-9b34-fcf63005d5e5"
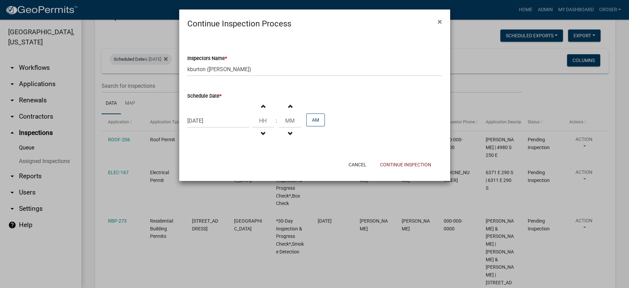
click at [227, 128] on div "08/27/2025" at bounding box center [218, 121] width 62 height 14
select select "8"
select select "2025"
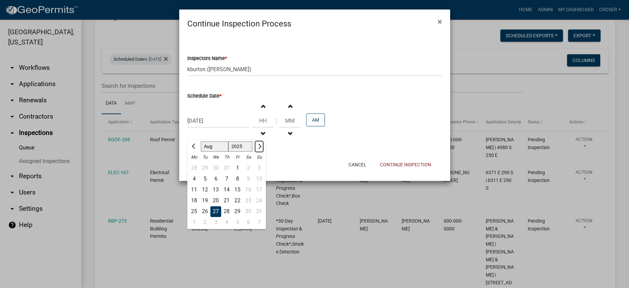
click at [263, 152] on button "Next month" at bounding box center [259, 146] width 8 height 11
select select "9"
click at [221, 184] on div "10" at bounding box center [215, 178] width 11 height 11
type input "09/10/2025"
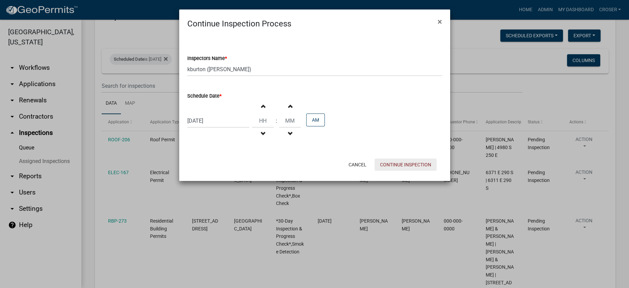
click at [381, 171] on button "Continue Inspection" at bounding box center [406, 165] width 62 height 12
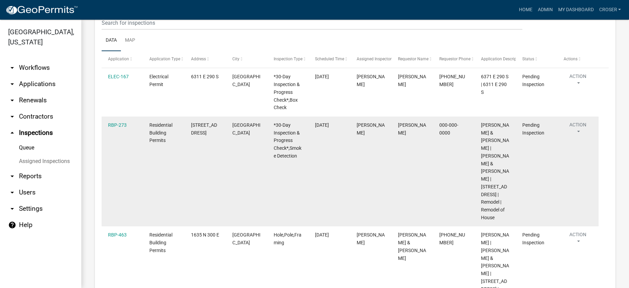
scroll to position [93, 0]
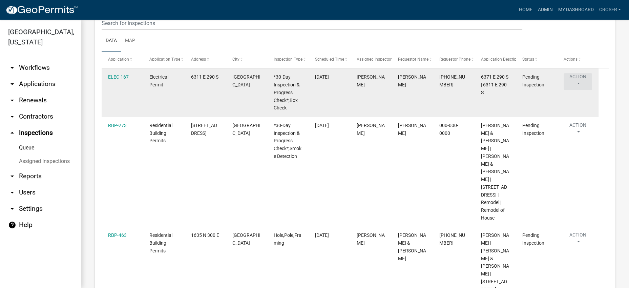
click at [587, 90] on button "Action" at bounding box center [578, 81] width 28 height 17
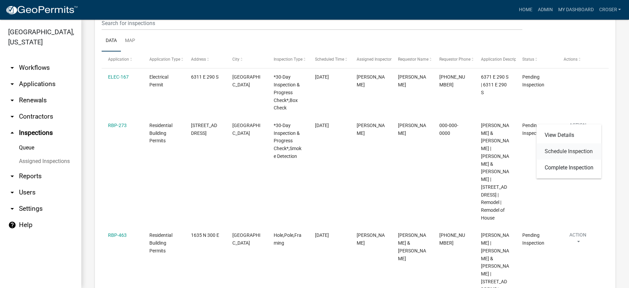
click at [581, 153] on link "Schedule Inspection" at bounding box center [568, 151] width 65 height 16
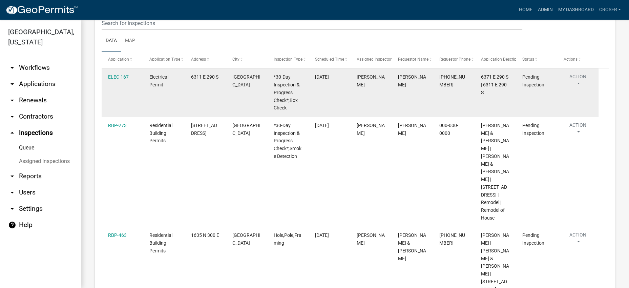
select select "25b75ae6-03c7-4280-9b34-fcf63005d5e5"
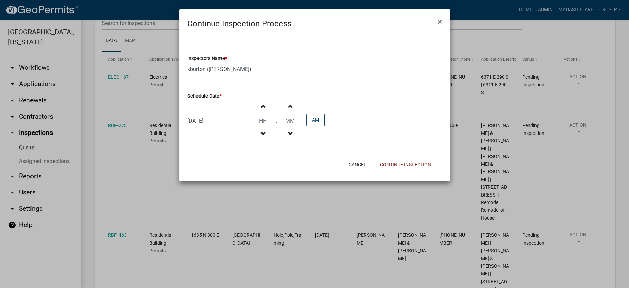
click at [232, 128] on div "08/27/2025" at bounding box center [218, 121] width 62 height 14
select select "8"
select select "2025"
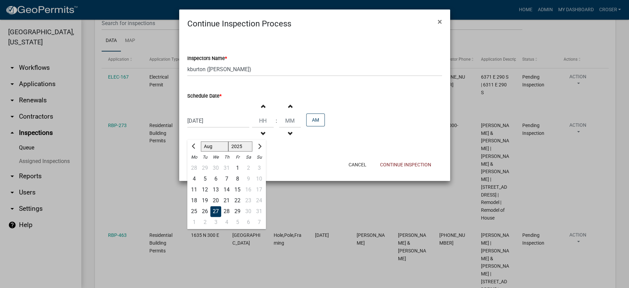
click at [266, 152] on div at bounding box center [259, 146] width 14 height 11
click at [263, 152] on button "Next month" at bounding box center [259, 146] width 8 height 11
select select "9"
click at [232, 184] on div "11" at bounding box center [226, 178] width 11 height 11
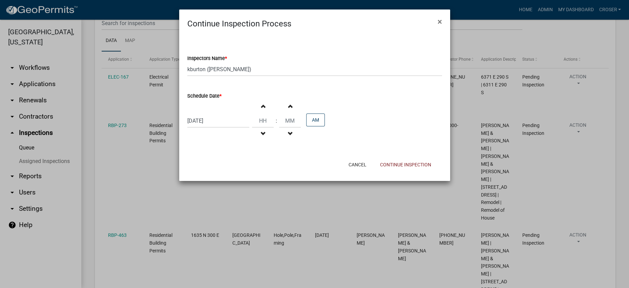
type input "[DATE]"
click at [387, 171] on button "Continue Inspection" at bounding box center [406, 165] width 62 height 12
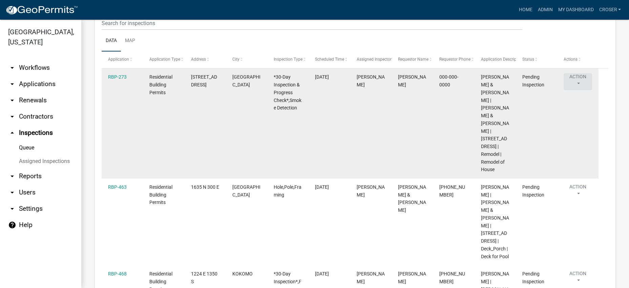
click at [584, 90] on button "Action" at bounding box center [578, 81] width 28 height 17
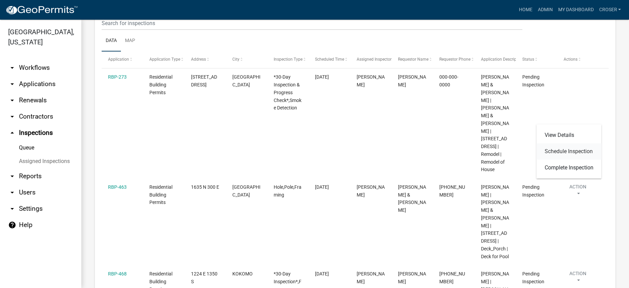
click at [562, 160] on link "Schedule Inspection" at bounding box center [568, 151] width 65 height 16
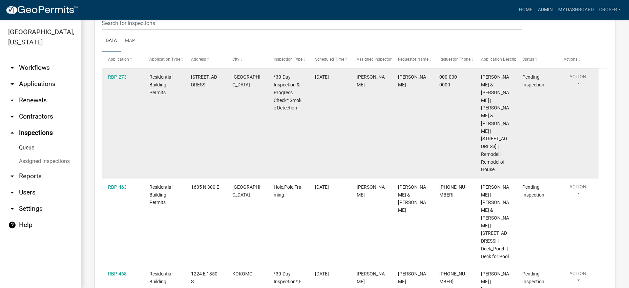
select select "25b75ae6-03c7-4280-9b34-fcf63005d5e5"
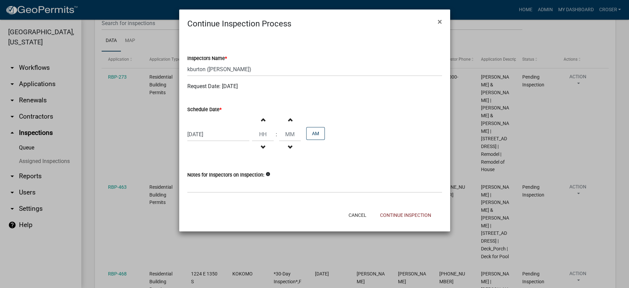
click at [230, 141] on div "08/27/2025" at bounding box center [218, 134] width 62 height 14
select select "8"
select select "2025"
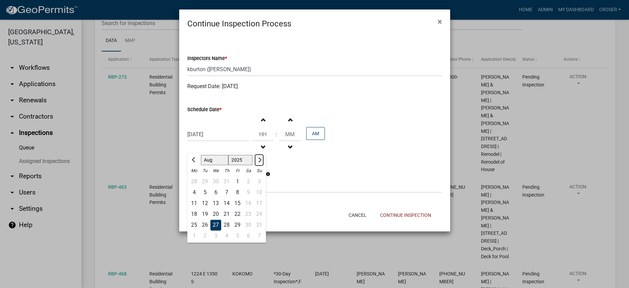
click at [263, 165] on button "Next month" at bounding box center [259, 159] width 8 height 11
select select "9"
click at [228, 198] on div "11" at bounding box center [226, 192] width 11 height 11
type input "[DATE]"
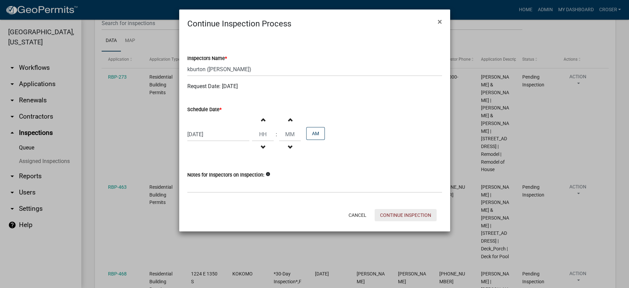
click at [396, 221] on button "Continue Inspection" at bounding box center [406, 215] width 62 height 12
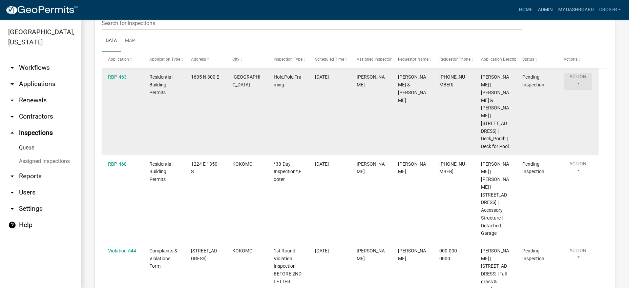
click at [587, 90] on button "Action" at bounding box center [578, 81] width 28 height 17
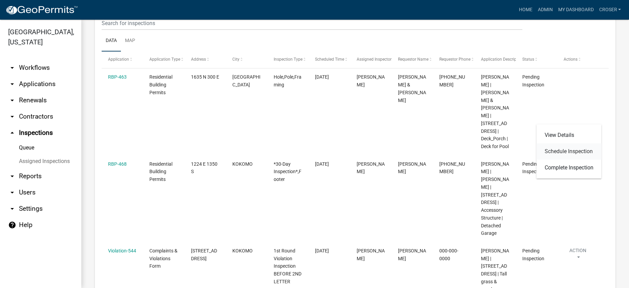
click at [558, 152] on link "Schedule Inspection" at bounding box center [568, 151] width 65 height 16
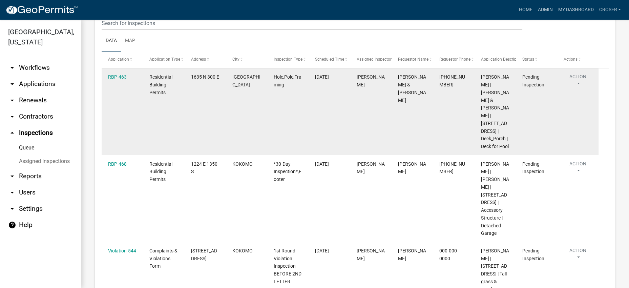
select select "25b75ae6-03c7-4280-9b34-fcf63005d5e5"
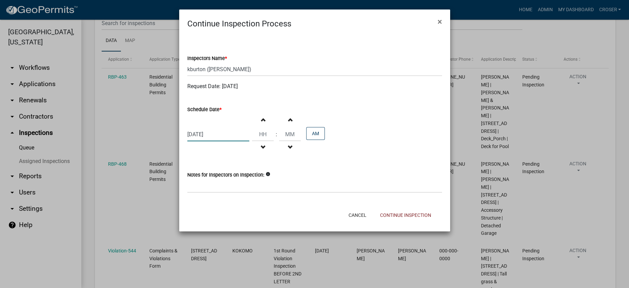
select select "8"
select select "2025"
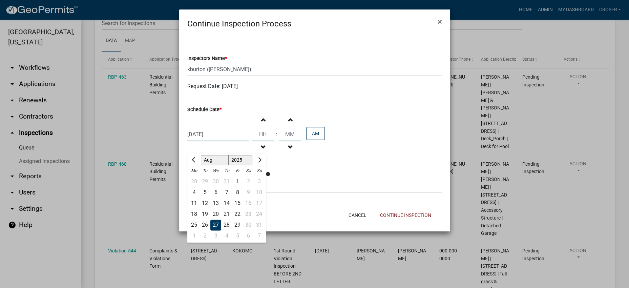
click at [233, 141] on div "08/27/2025 Jan Feb Mar Apr May Jun Jul Aug Sep Oct Nov Dec 1525 1526 1527 1528 …" at bounding box center [218, 134] width 62 height 14
click at [261, 162] on span "Next month" at bounding box center [258, 159] width 5 height 5
select select "9"
click at [232, 198] on div "11" at bounding box center [226, 192] width 11 height 11
type input "[DATE]"
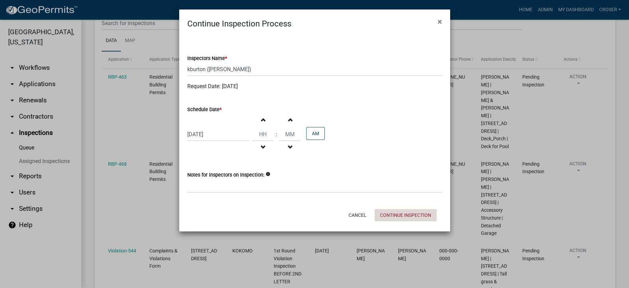
click at [411, 221] on button "Continue Inspection" at bounding box center [406, 215] width 62 height 12
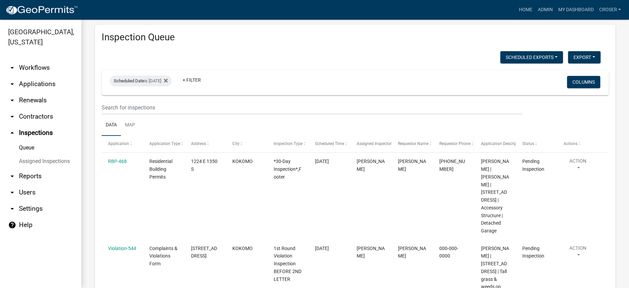
scroll to position [8, 0]
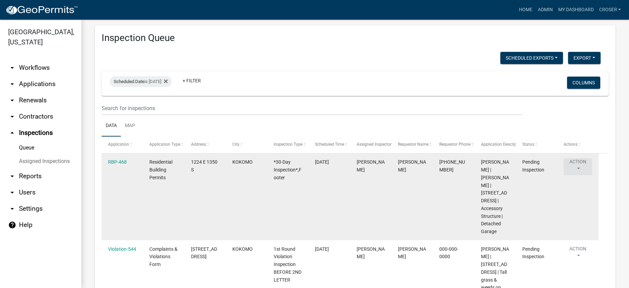
click at [584, 175] on button "Action" at bounding box center [578, 166] width 28 height 17
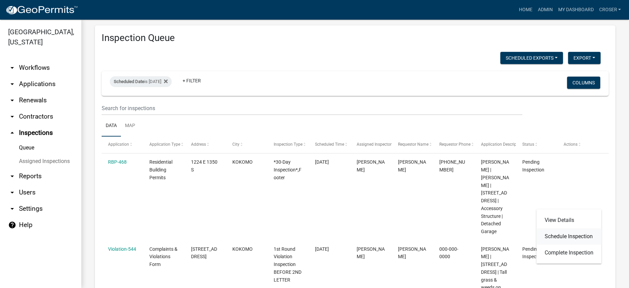
click at [549, 242] on link "Schedule Inspection" at bounding box center [568, 236] width 65 height 16
select select "25b75ae6-03c7-4280-9b34-fcf63005d5e5"
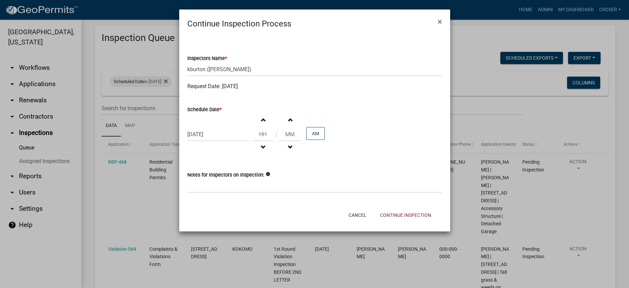
click at [228, 141] on div "08/27/2025" at bounding box center [218, 134] width 62 height 14
select select "8"
select select "2025"
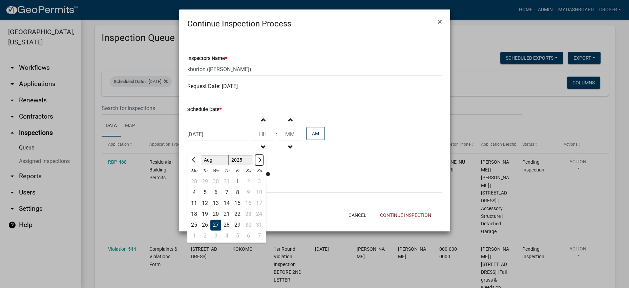
click at [261, 162] on span "Next month" at bounding box center [258, 159] width 5 height 5
select select "9"
click at [232, 198] on div "11" at bounding box center [226, 192] width 11 height 11
type input "[DATE]"
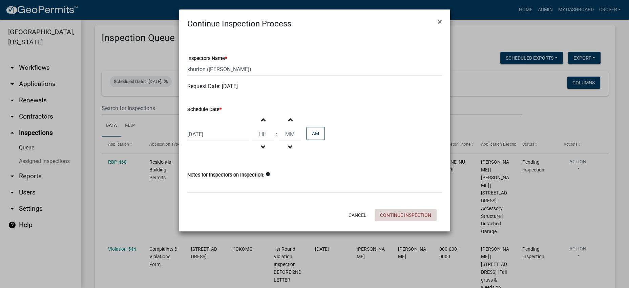
click at [394, 221] on button "Continue Inspection" at bounding box center [406, 215] width 62 height 12
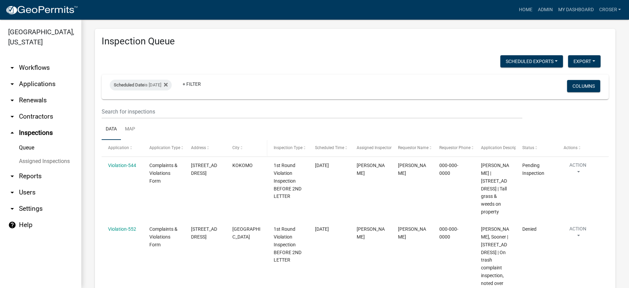
scroll to position [0, 0]
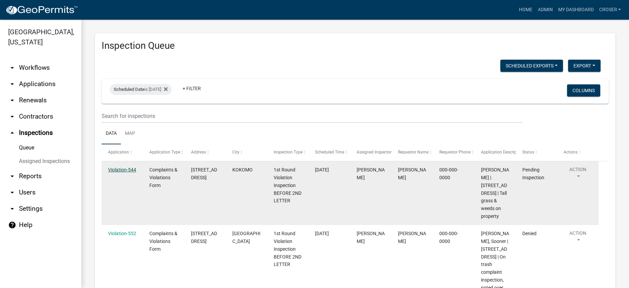
click at [122, 172] on link "Violation-544" at bounding box center [122, 169] width 28 height 5
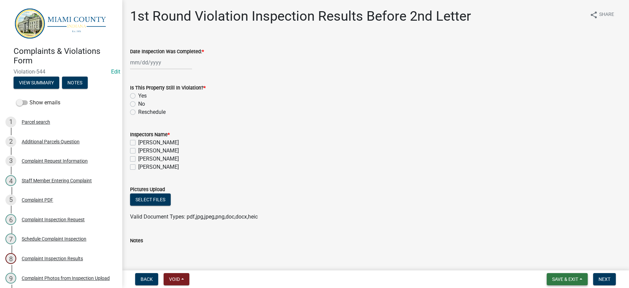
click at [554, 276] on span "Save & Exit" at bounding box center [565, 278] width 26 height 5
click at [550, 259] on button "Save & Exit" at bounding box center [561, 258] width 54 height 16
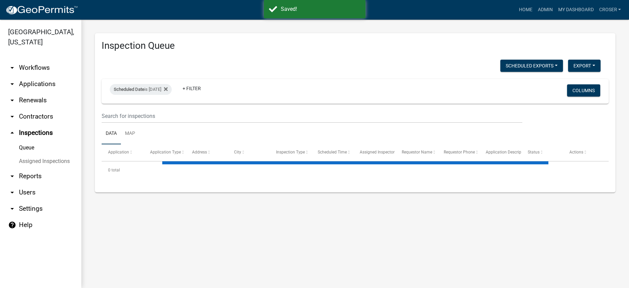
select select "3: 100"
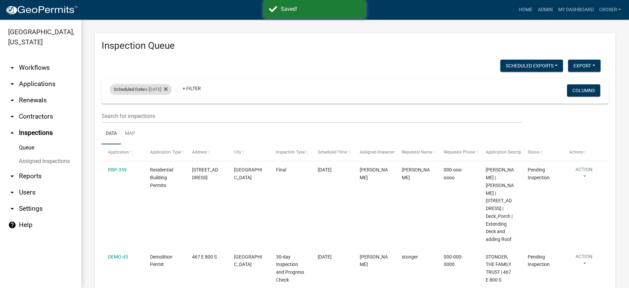
click at [164, 95] on div "Scheduled Date is 09/11/2025" at bounding box center [141, 89] width 62 height 11
click at [168, 135] on input "2025-09-11" at bounding box center [143, 130] width 47 height 14
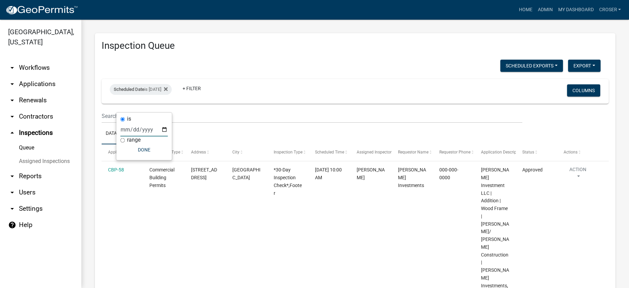
type input "2025-08-27"
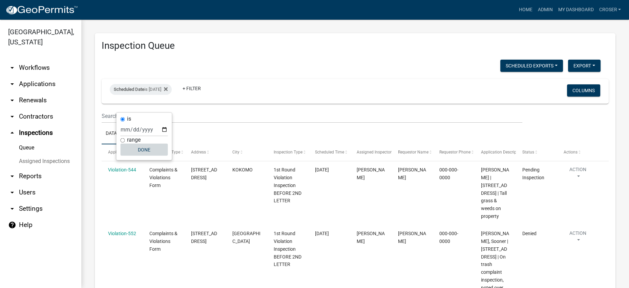
click at [160, 156] on button "Done" at bounding box center [143, 150] width 47 height 12
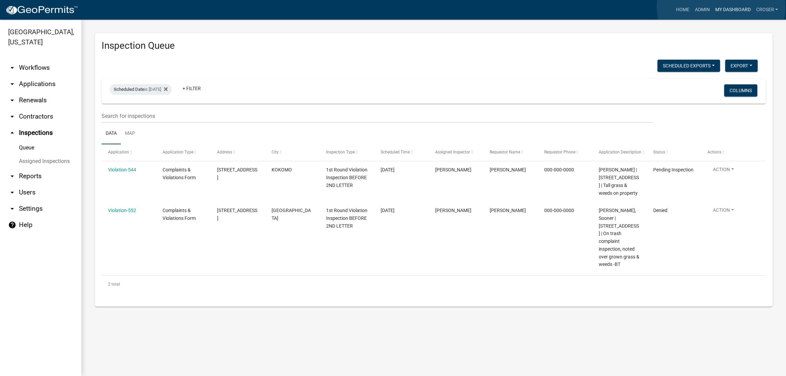
click at [629, 7] on link "My Dashboard" at bounding box center [732, 9] width 41 height 13
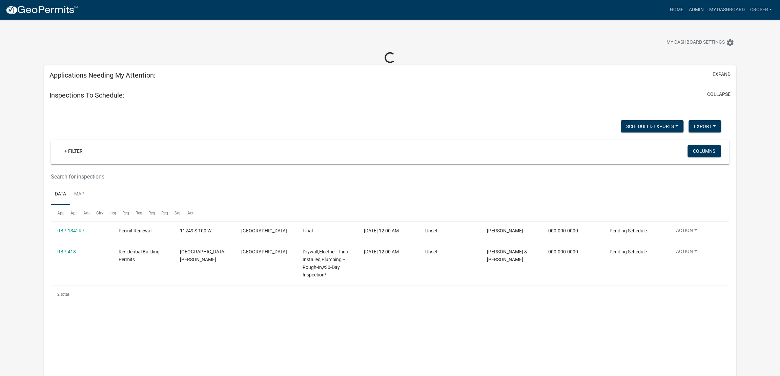
select select "3: 100"
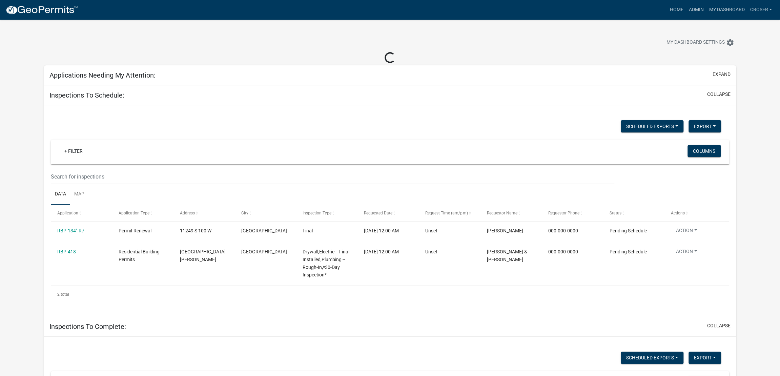
select select "3: 100"
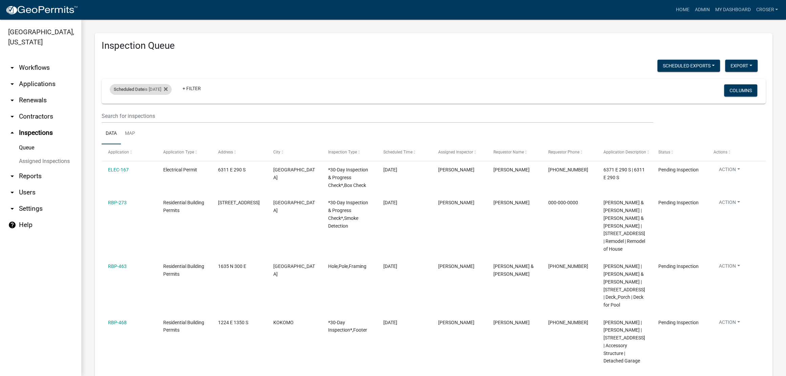
click at [157, 95] on div "Scheduled Date is [DATE]" at bounding box center [141, 89] width 62 height 11
click at [168, 131] on input "[DATE]" at bounding box center [143, 130] width 47 height 14
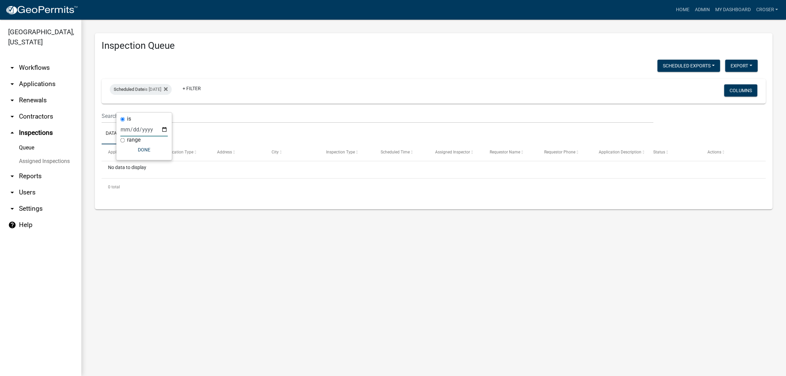
type input "[DATE]"
select select "3: 100"
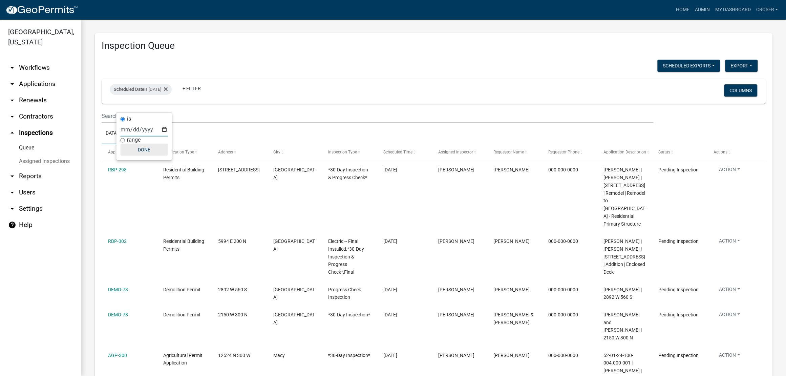
click at [155, 156] on button "Done" at bounding box center [143, 150] width 47 height 12
click at [144, 92] on span "Scheduled Date" at bounding box center [129, 89] width 30 height 5
click at [168, 134] on input "2025-09-10" at bounding box center [143, 130] width 47 height 14
type input "2025-09-11"
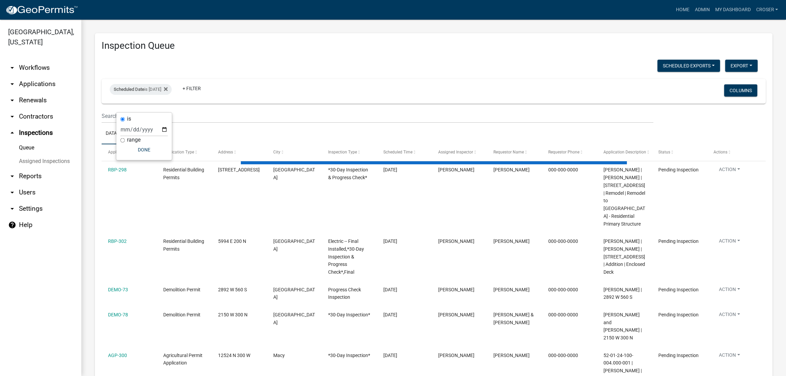
click at [324, 66] on div "Scheduled Exports + Create New Kyle's Daily Scheduled Inspections Export Excel …" at bounding box center [430, 67] width 666 height 14
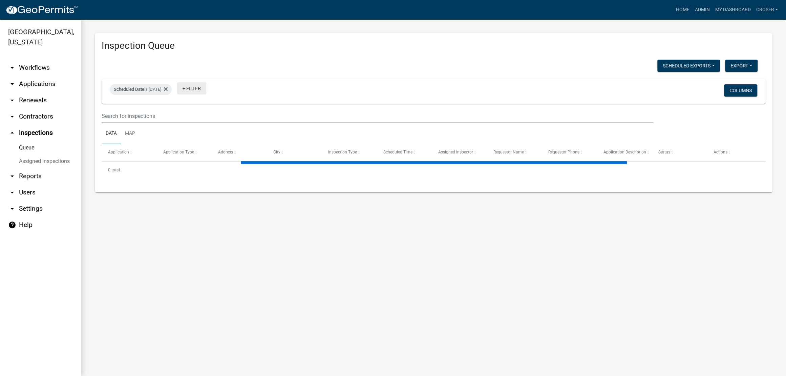
select select "3: 100"
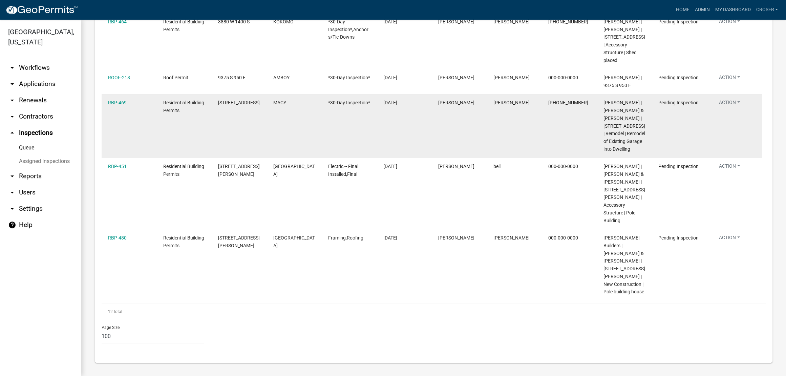
scroll to position [669, 0]
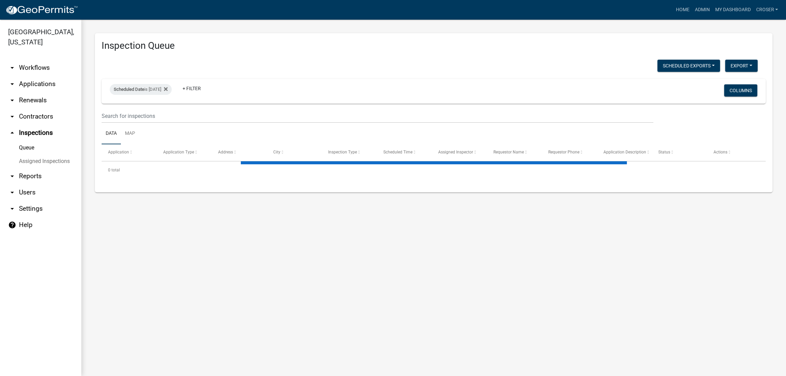
select select "3: 100"
